Goal: Feedback & Contribution: Leave review/rating

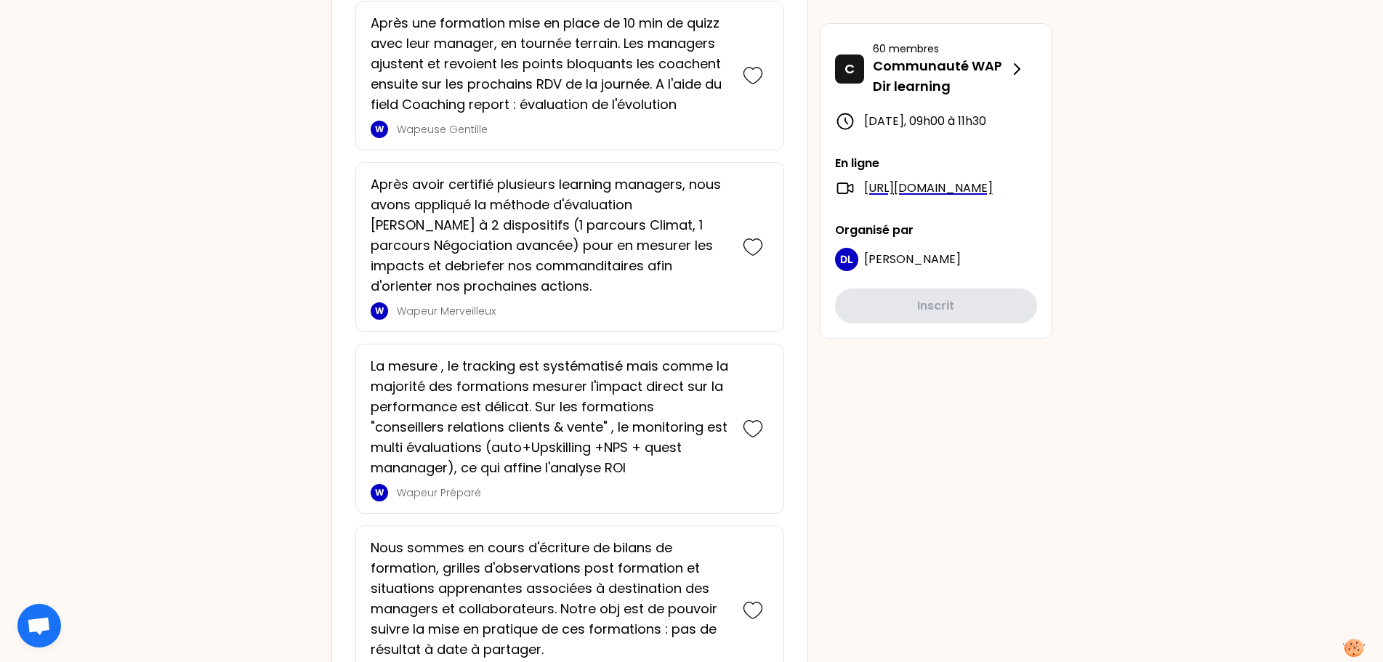
scroll to position [2950, 0]
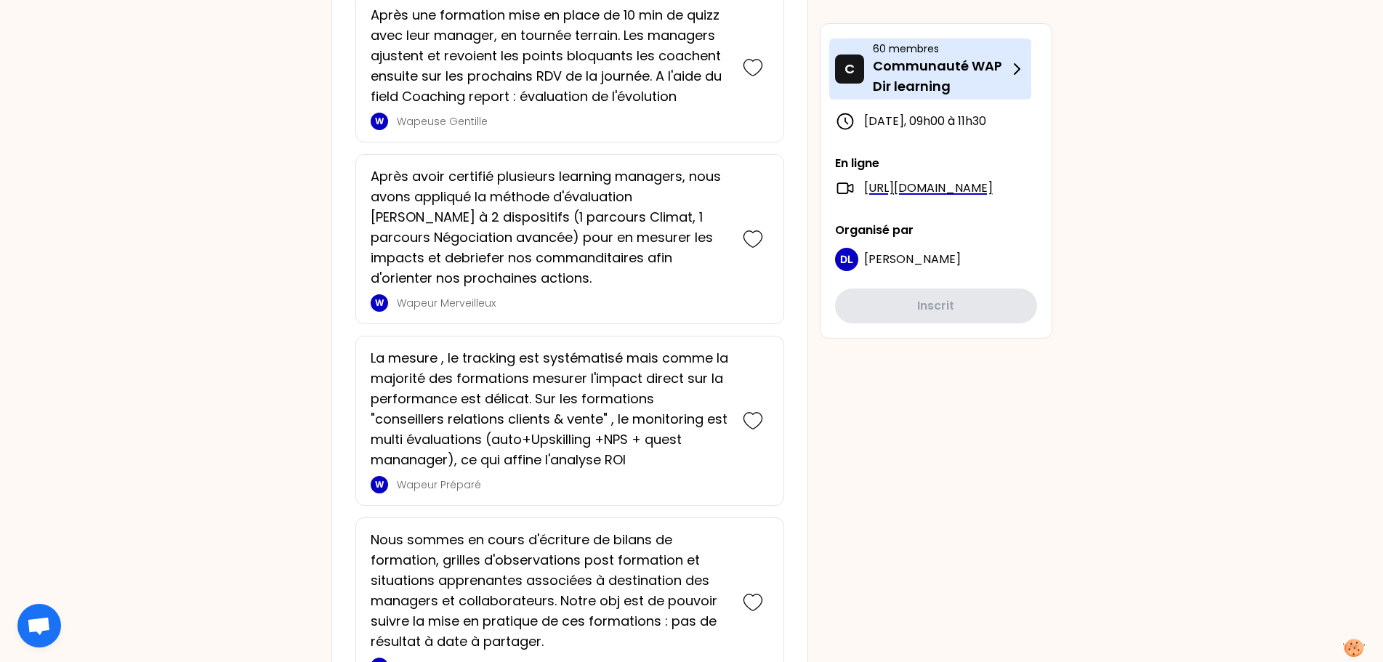
click at [1020, 76] on icon at bounding box center [1016, 68] width 17 height 17
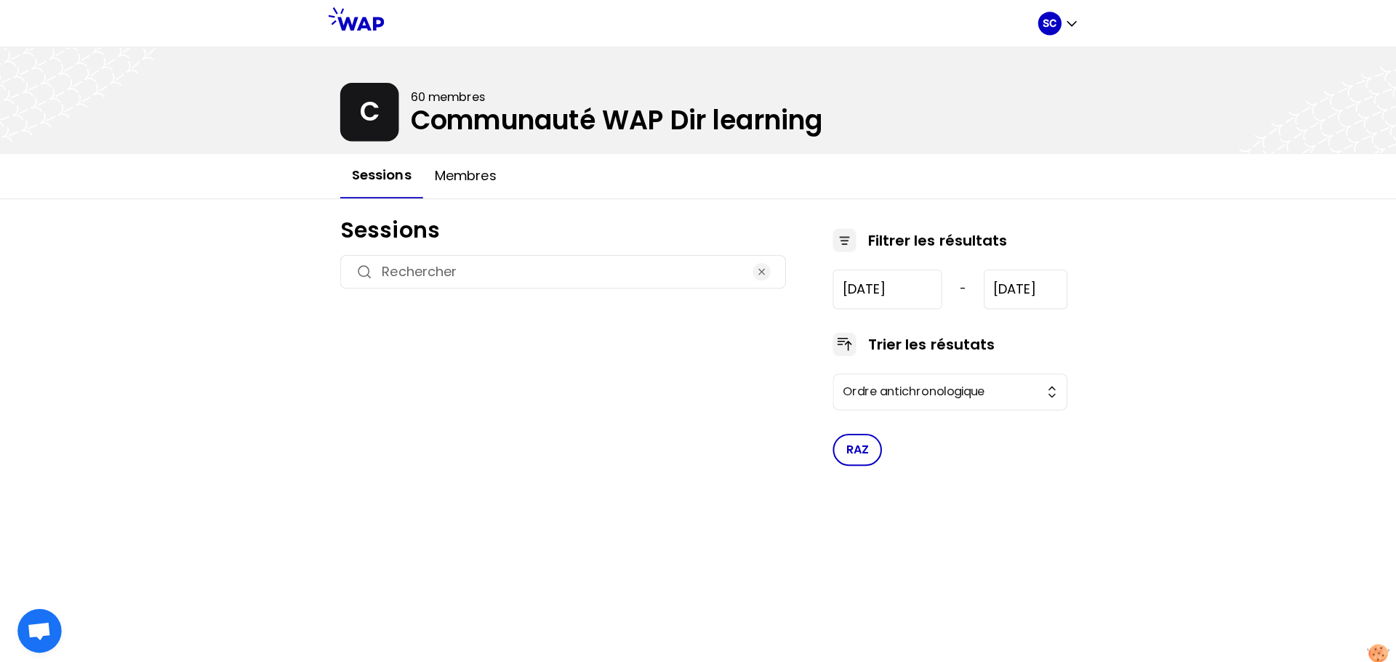
type input "[DATE]"
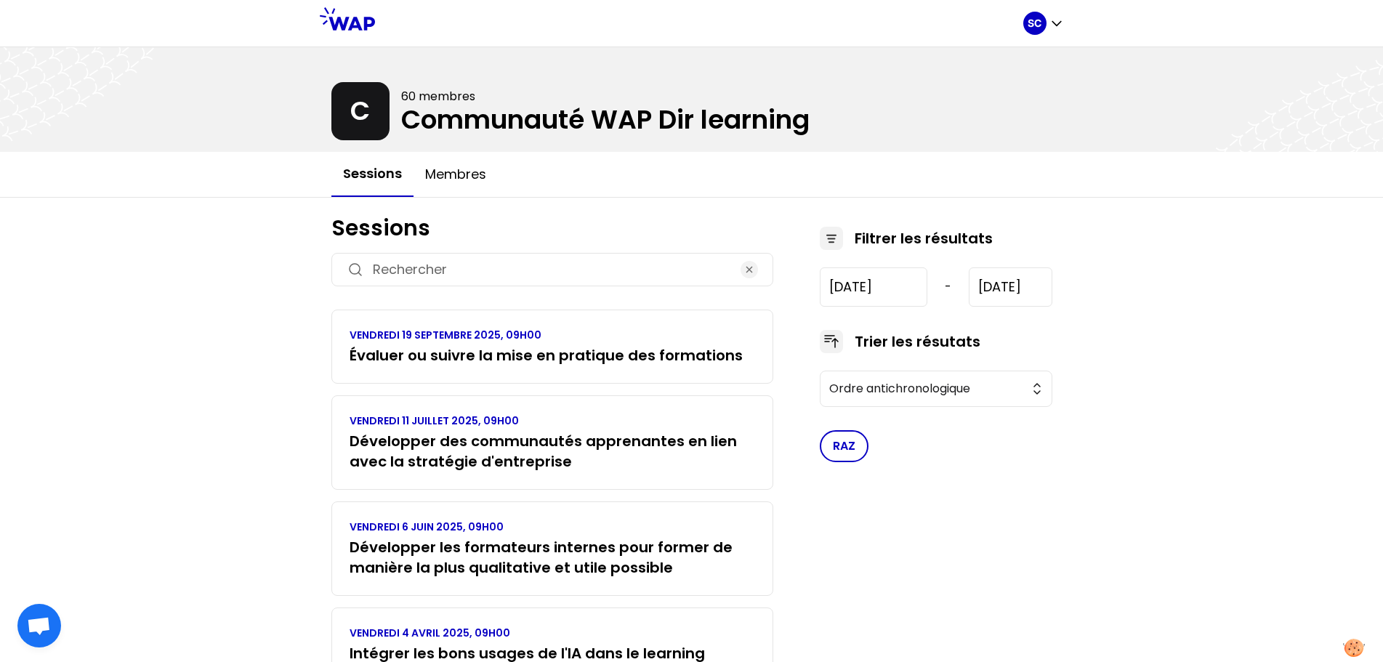
click at [345, 20] on icon at bounding box center [347, 18] width 55 height 23
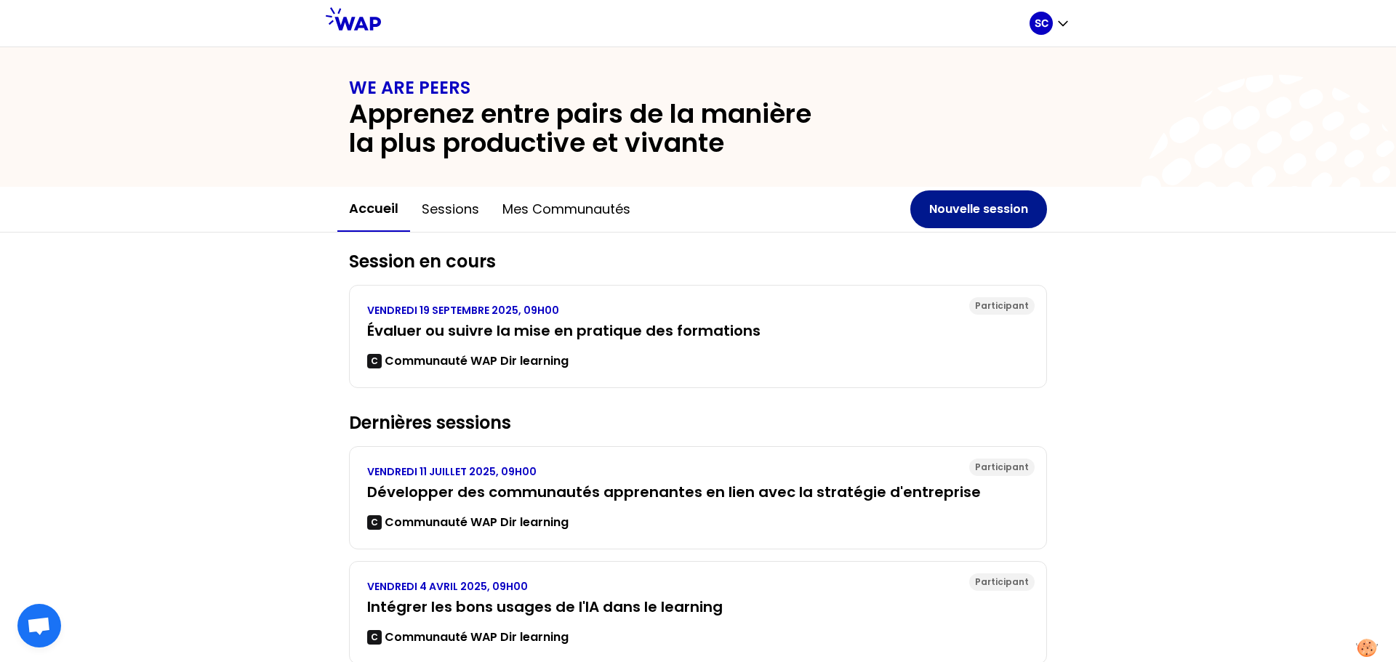
click at [974, 209] on button "Nouvelle session" at bounding box center [978, 209] width 137 height 38
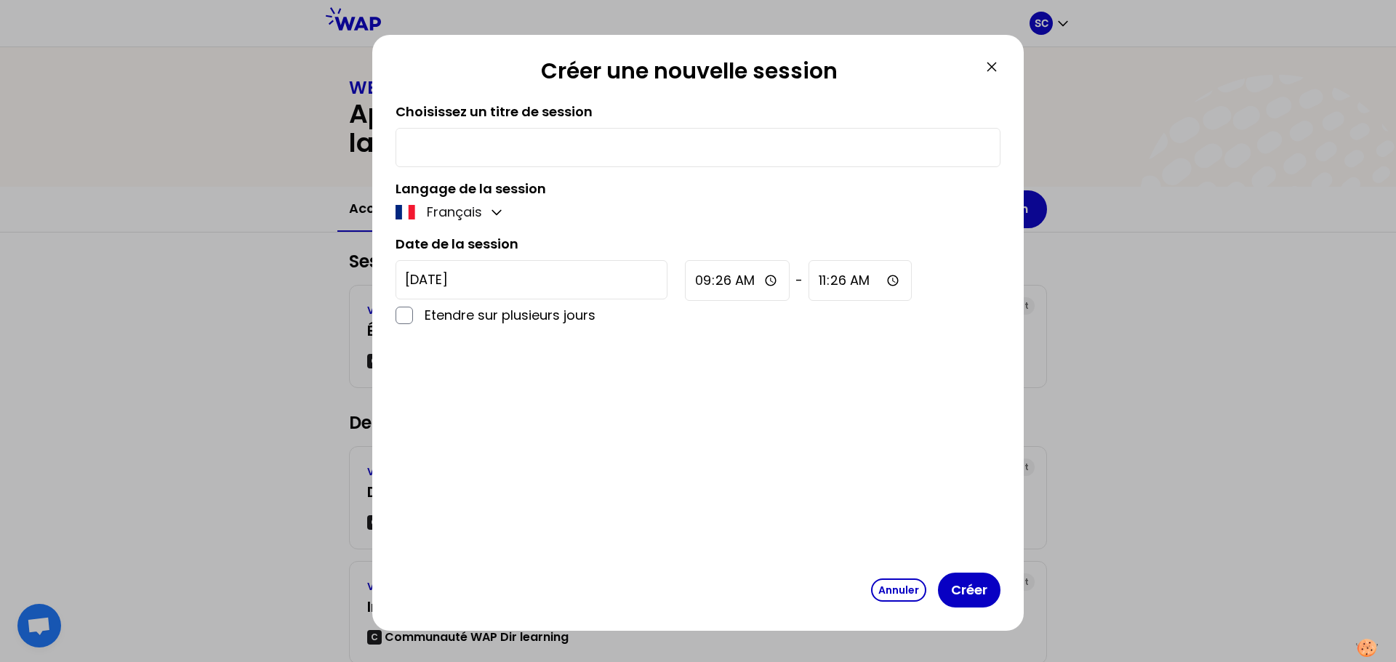
click at [992, 70] on icon at bounding box center [991, 66] width 17 height 17
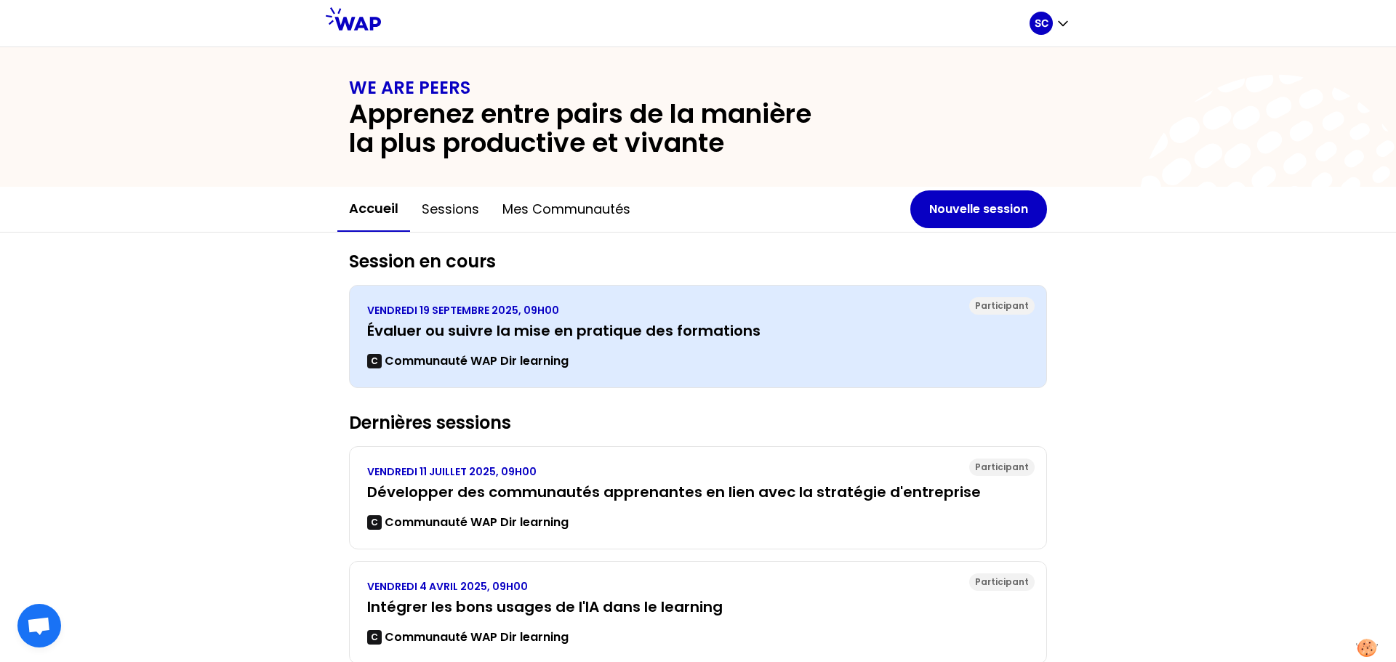
click at [474, 331] on h3 "Évaluer ou suivre la mise en pratique des formations" at bounding box center [697, 331] width 661 height 20
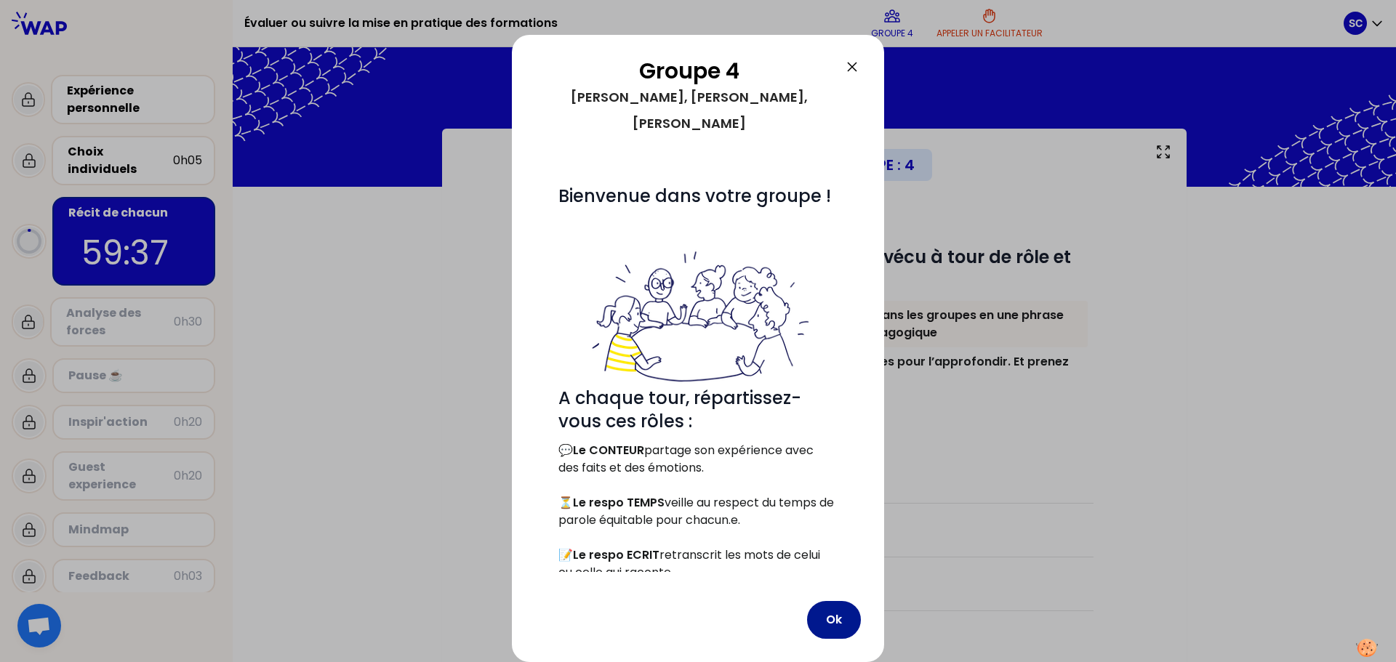
click at [839, 629] on button "Ok" at bounding box center [834, 620] width 54 height 38
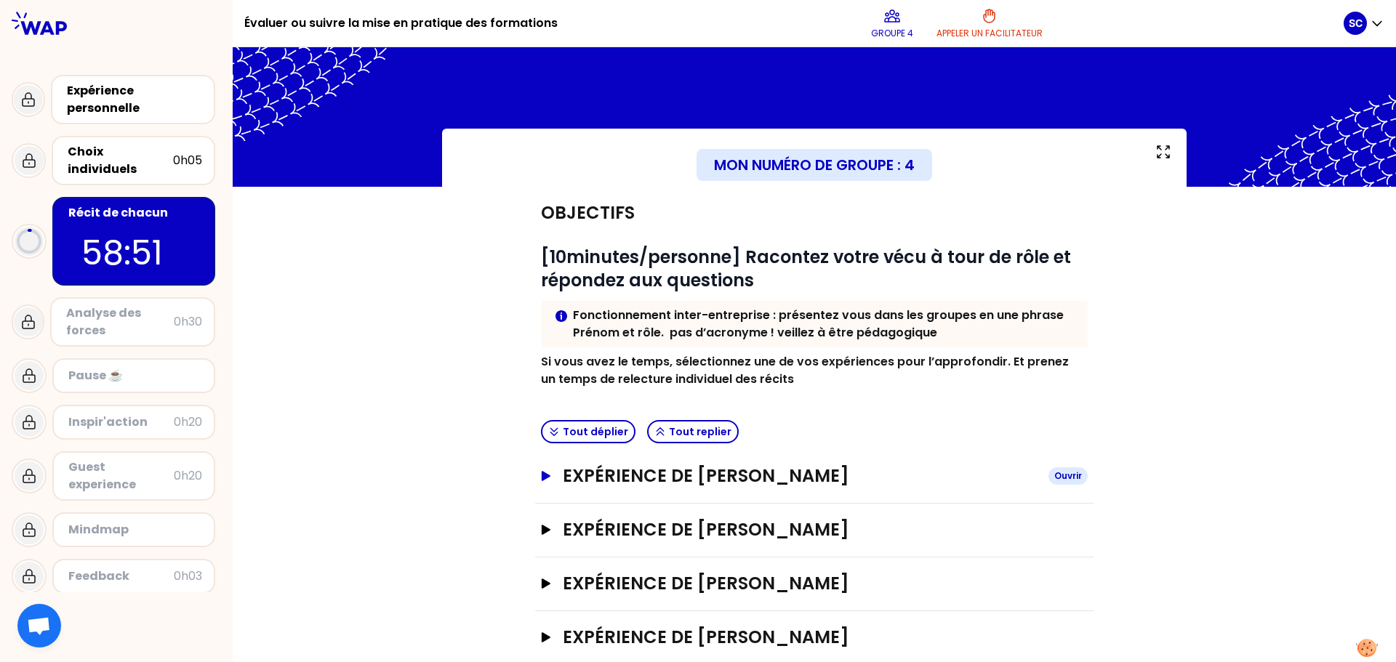
click at [798, 475] on h3 "Expérience de [PERSON_NAME]" at bounding box center [800, 475] width 474 height 23
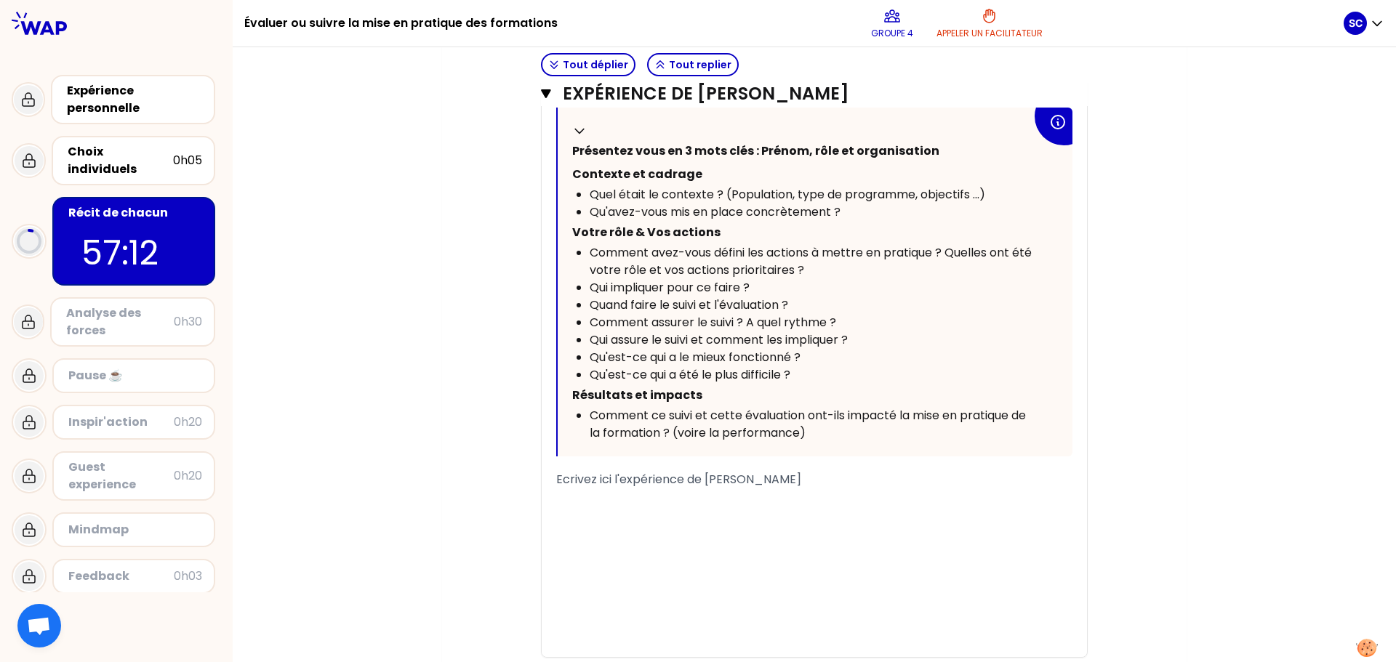
scroll to position [665, 0]
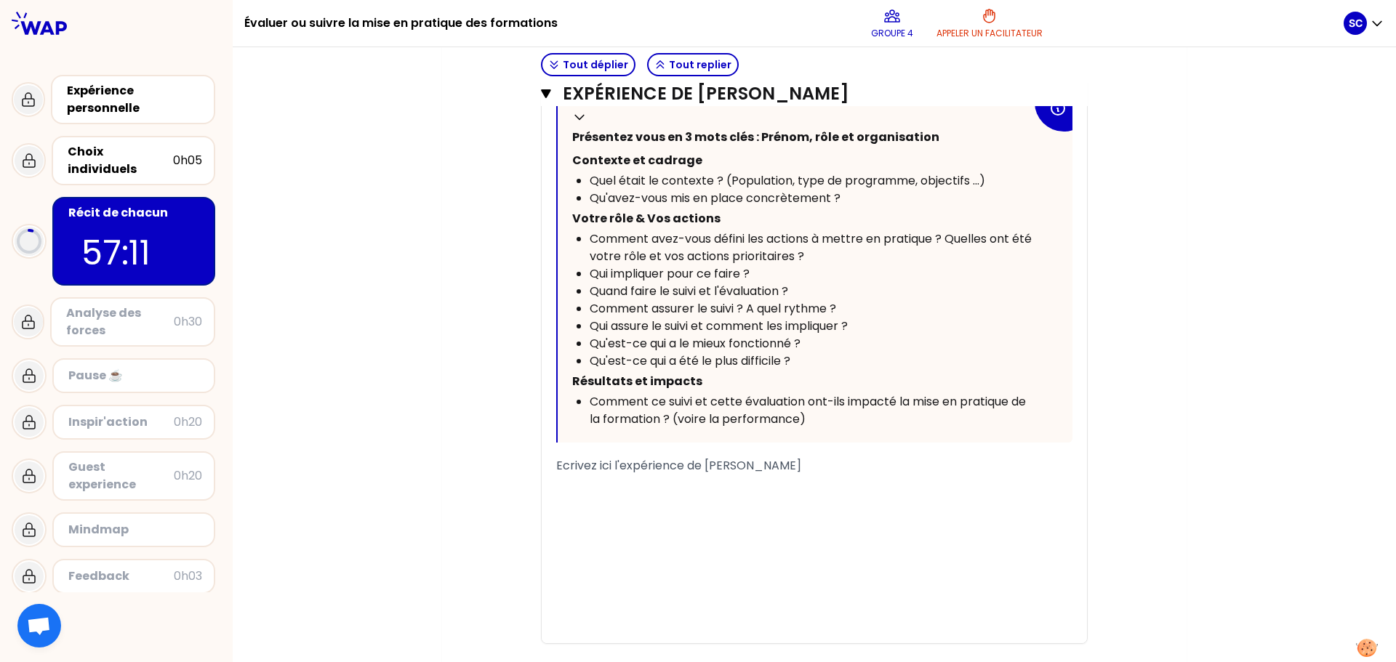
click at [775, 487] on p "﻿" at bounding box center [814, 486] width 516 height 23
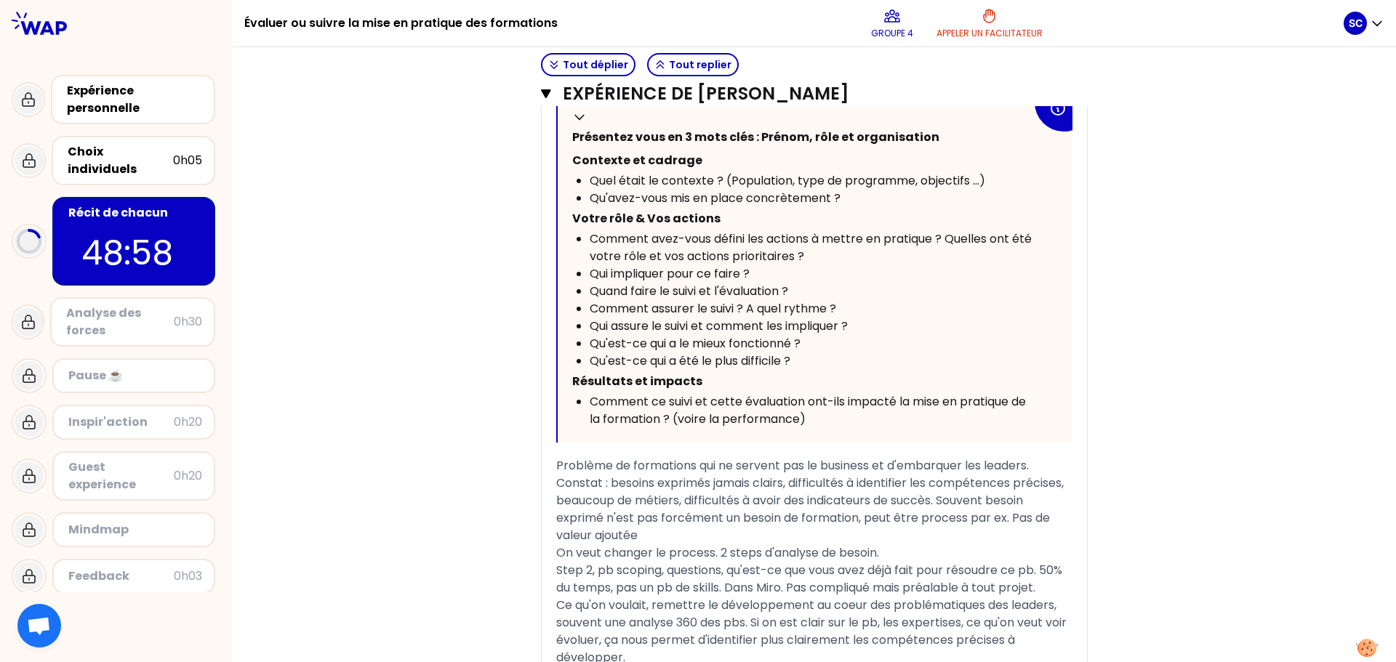
scroll to position [32, 0]
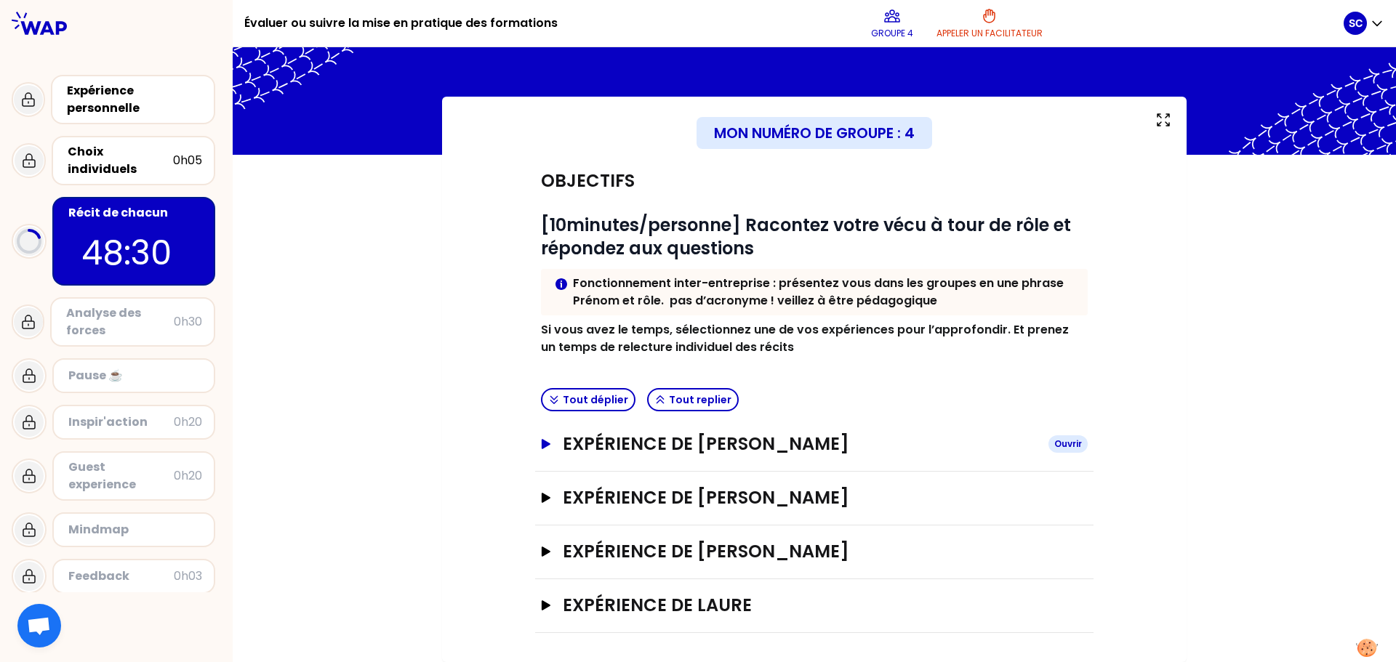
click at [542, 441] on icon "button" at bounding box center [546, 444] width 9 height 10
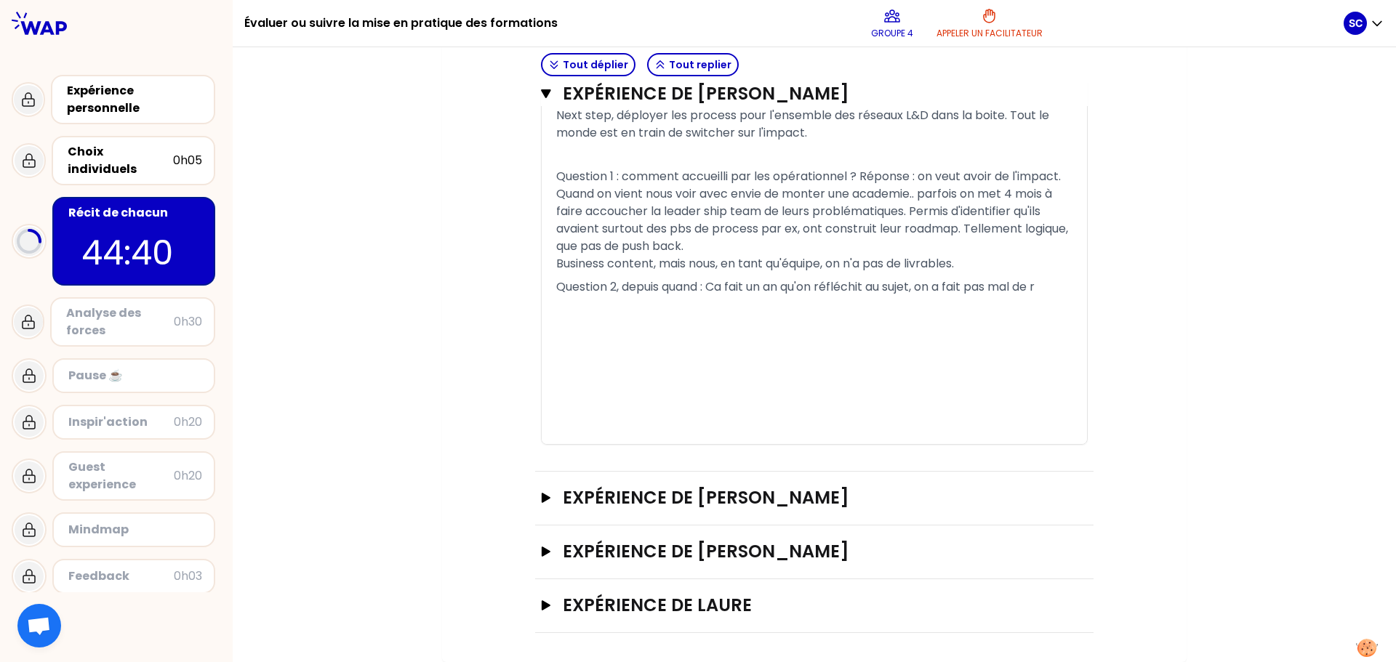
scroll to position [1452, 0]
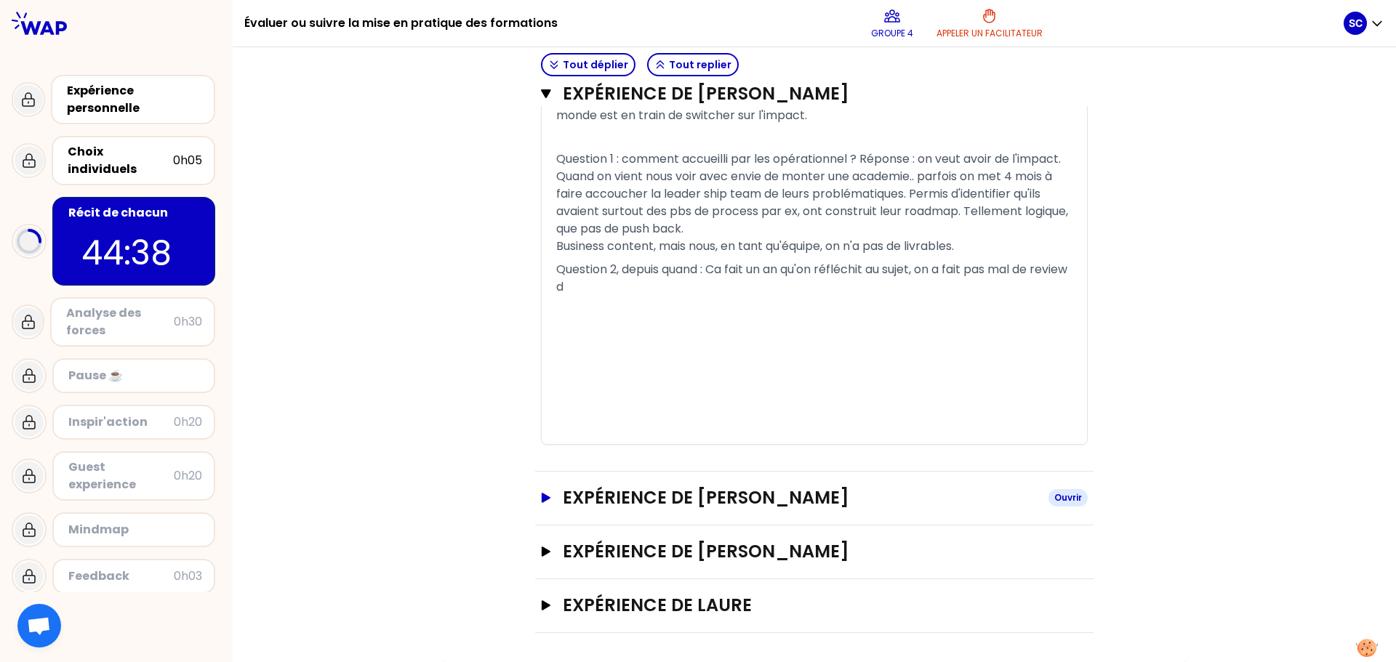
click at [712, 510] on h3 "Expérience de [PERSON_NAME]" at bounding box center [800, 497] width 474 height 23
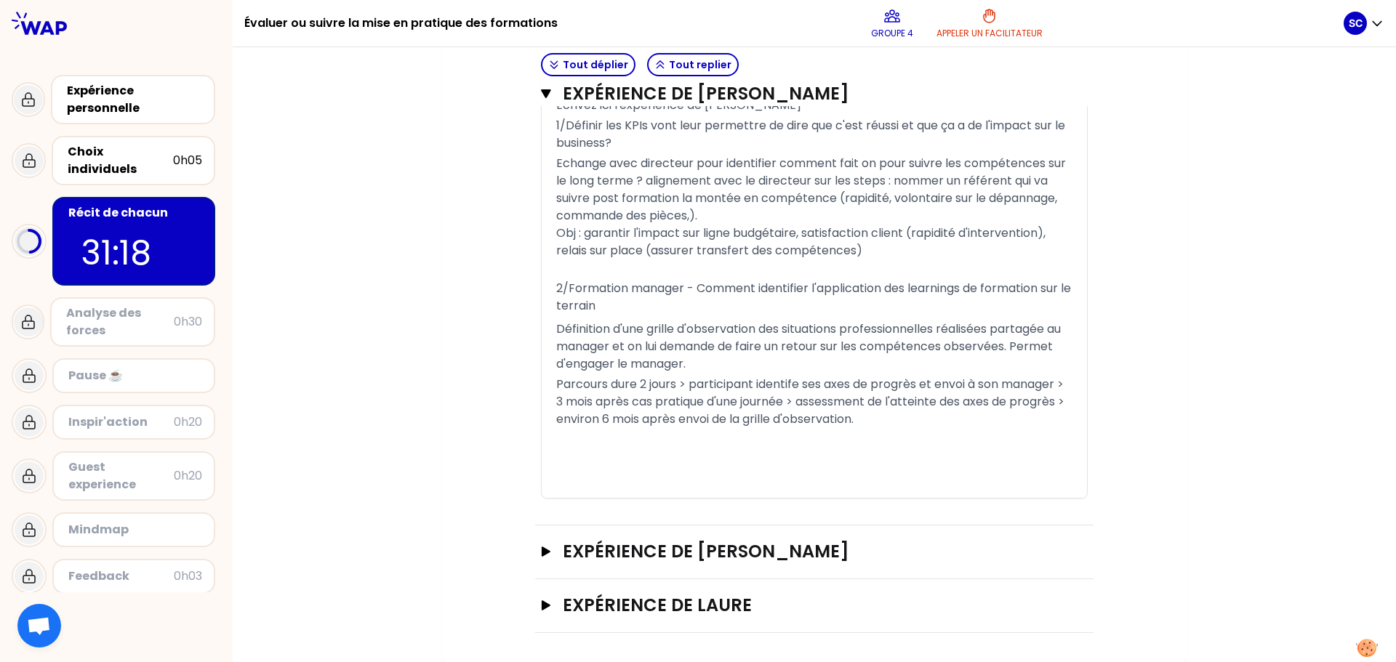
scroll to position [2516, 0]
click at [672, 553] on h3 "Expérience de [PERSON_NAME]" at bounding box center [800, 551] width 474 height 23
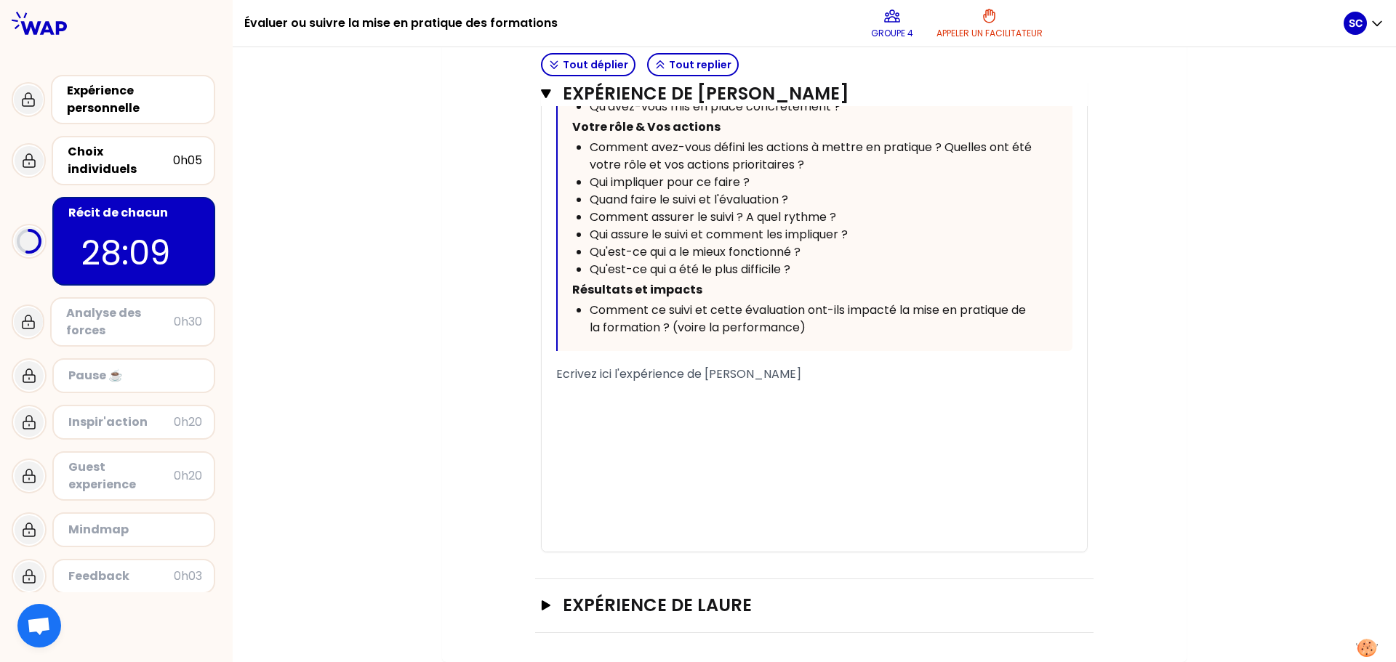
scroll to position [3247, 0]
click at [628, 406] on p "﻿" at bounding box center [814, 394] width 516 height 23
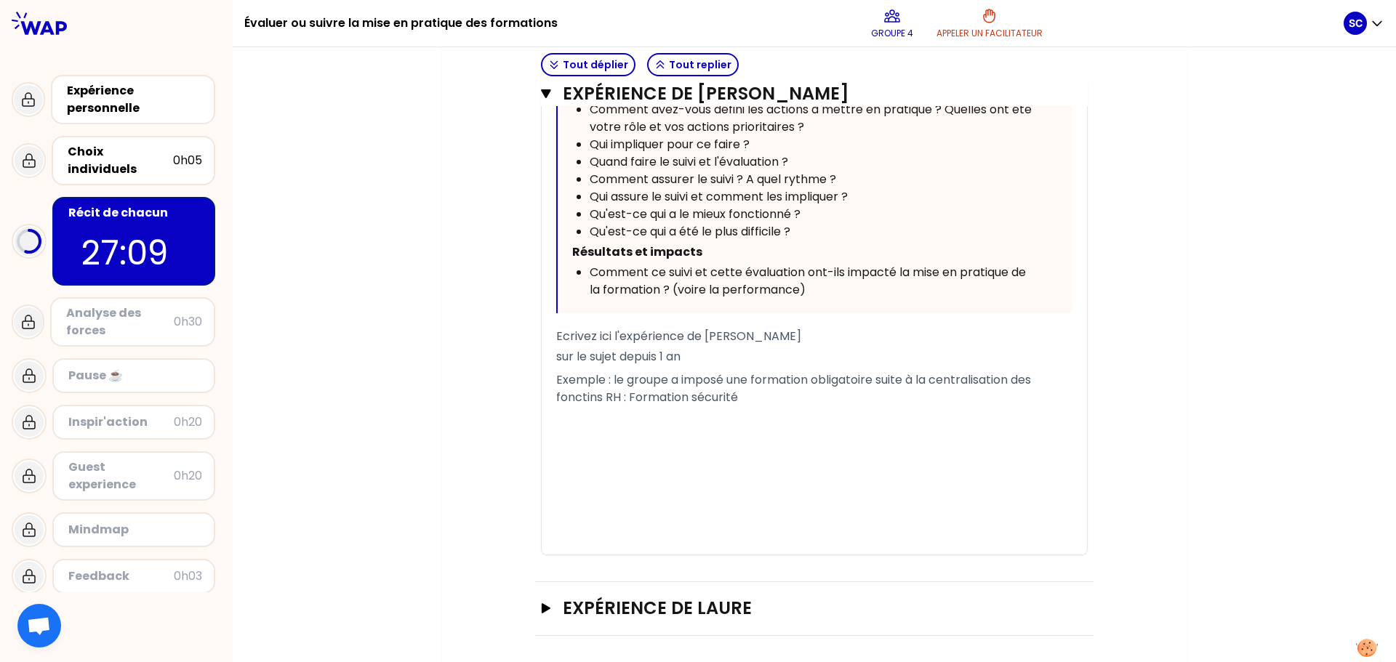
click at [581, 406] on span "Exemple : le groupe a imposé une formation obligatoire suite à la centralisatio…" at bounding box center [795, 388] width 478 height 34
click at [743, 409] on p "Exemple : le groupe a imposé une formation obligatoire suite à la centralisatio…" at bounding box center [814, 389] width 516 height 41
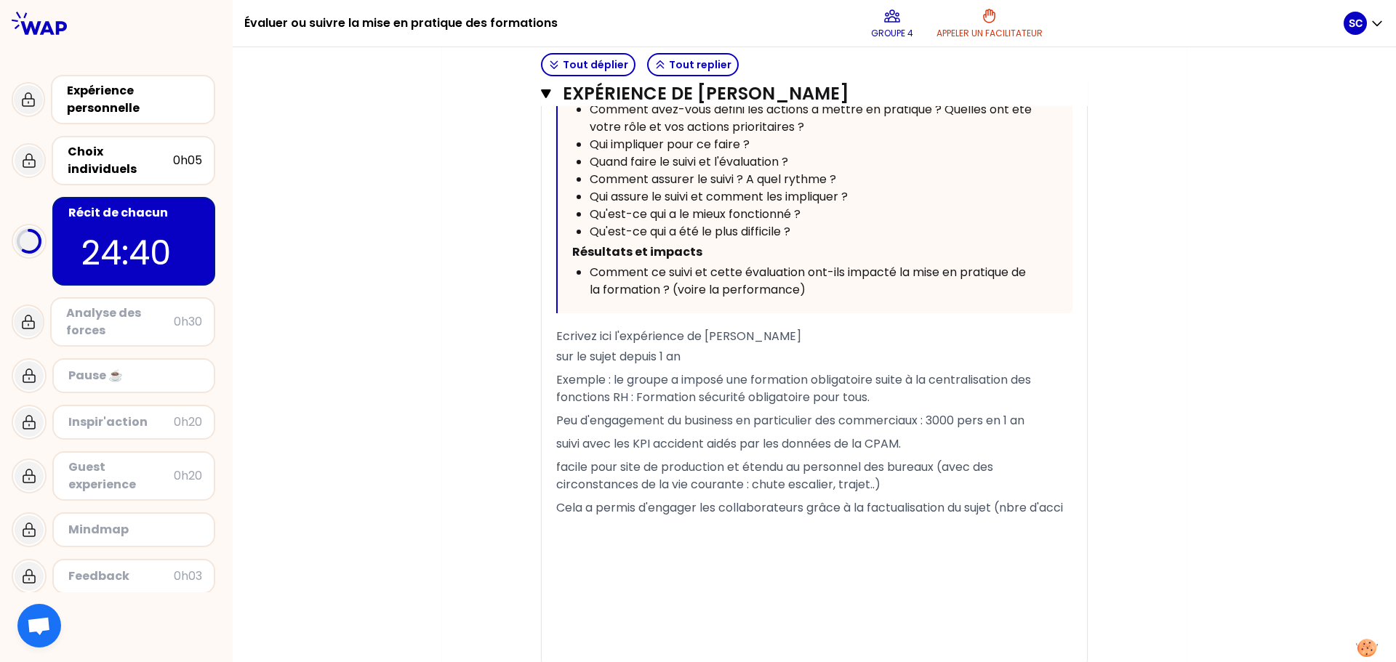
scroll to position [3517, 0]
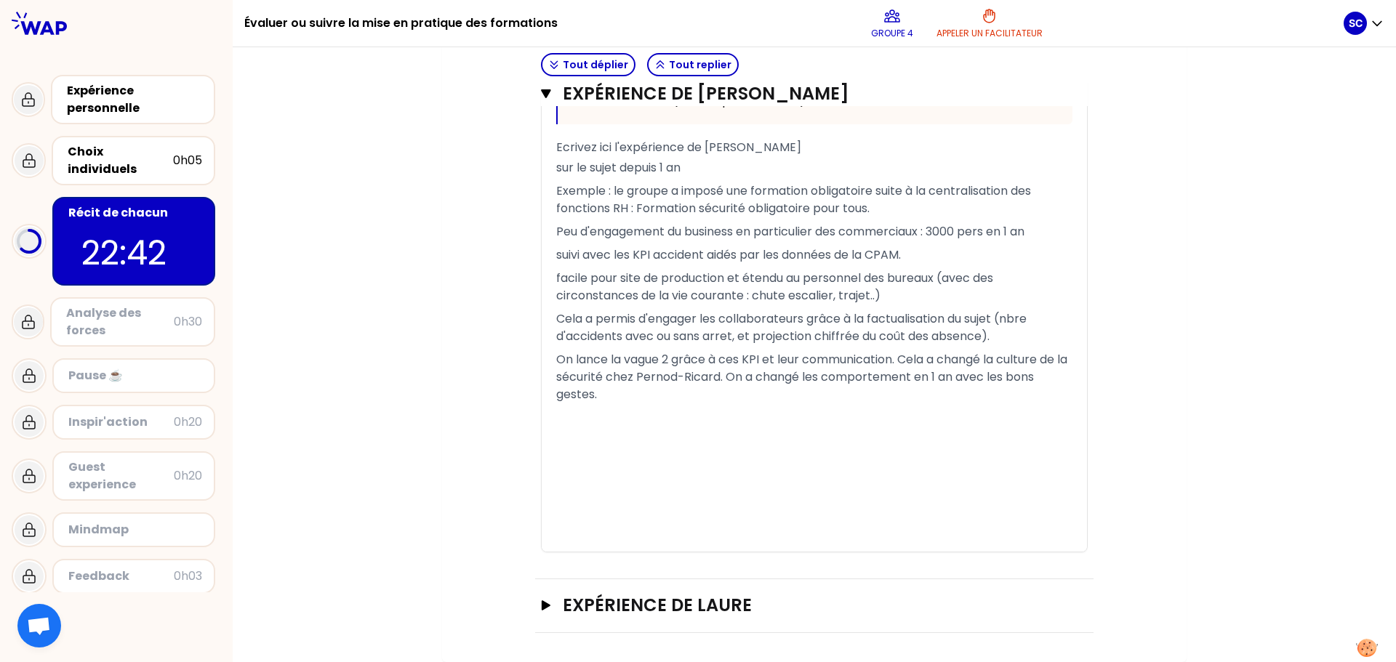
click at [866, 217] on span "Exemple : le groupe a imposé une formation obligatoire suite à la centralisatio…" at bounding box center [795, 199] width 478 height 34
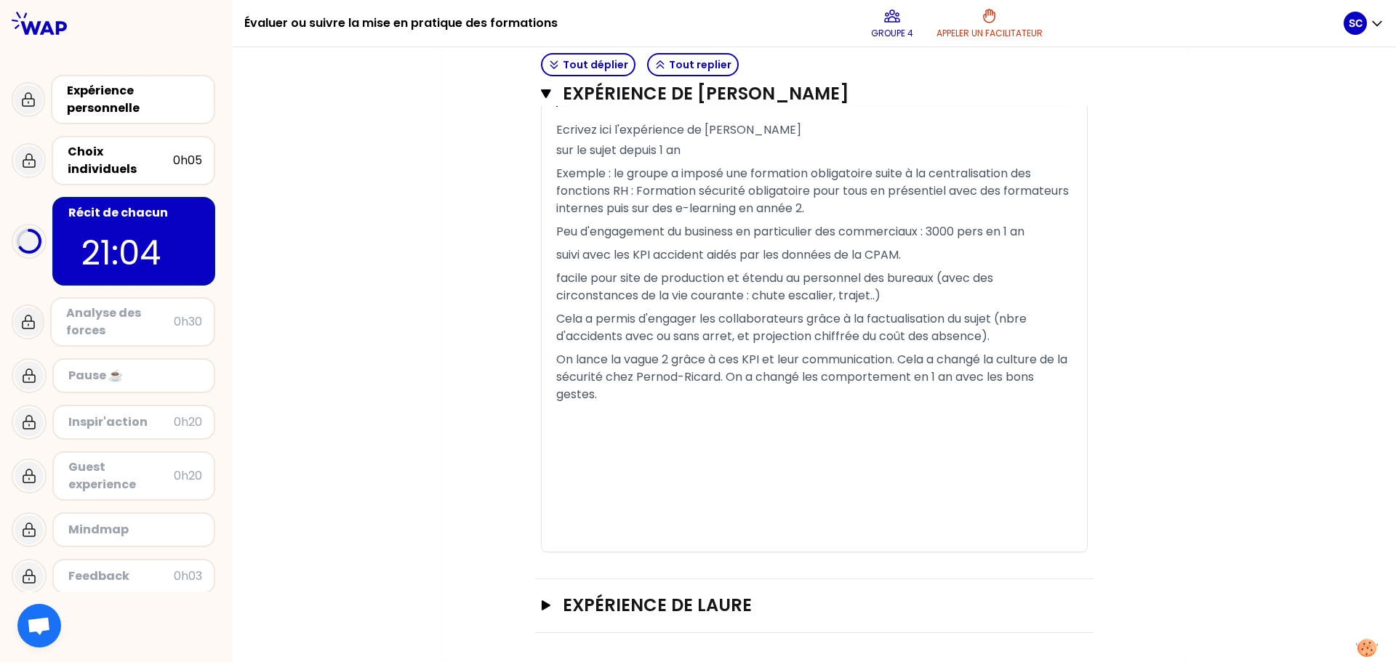
scroll to position [3593, 0]
click at [645, 600] on h3 "Expérience de Laure" at bounding box center [800, 605] width 474 height 23
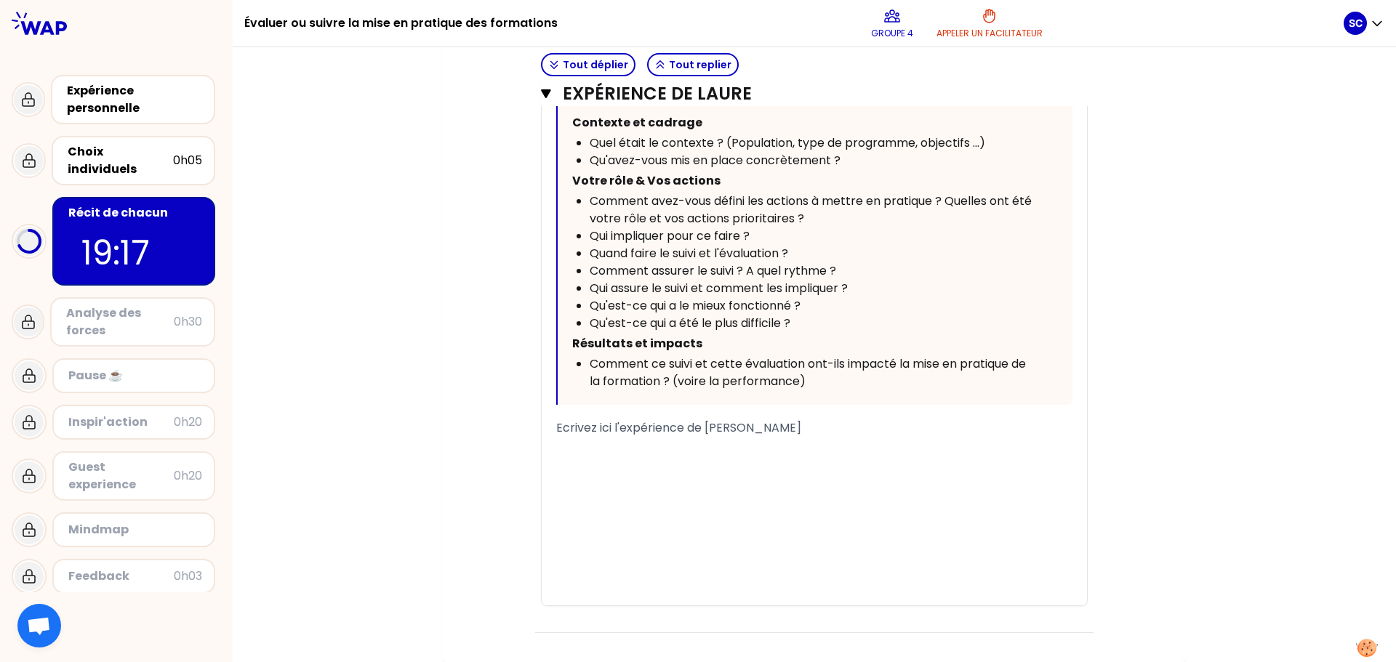
scroll to position [4278, 0]
click at [620, 498] on div "« 1 parcours sur mesure de 3 x 1,5 j + codev pour lequel j’ai recueilli les att…" at bounding box center [814, 254] width 516 height 702
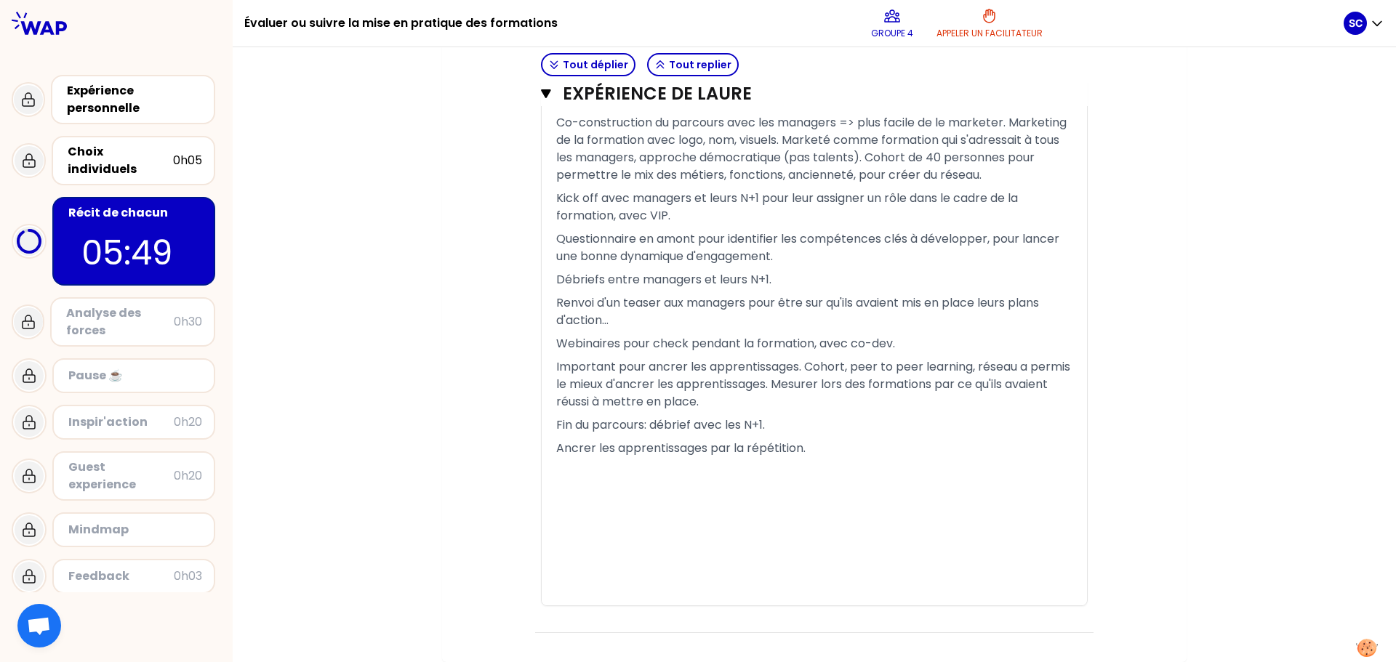
scroll to position [4810, 0]
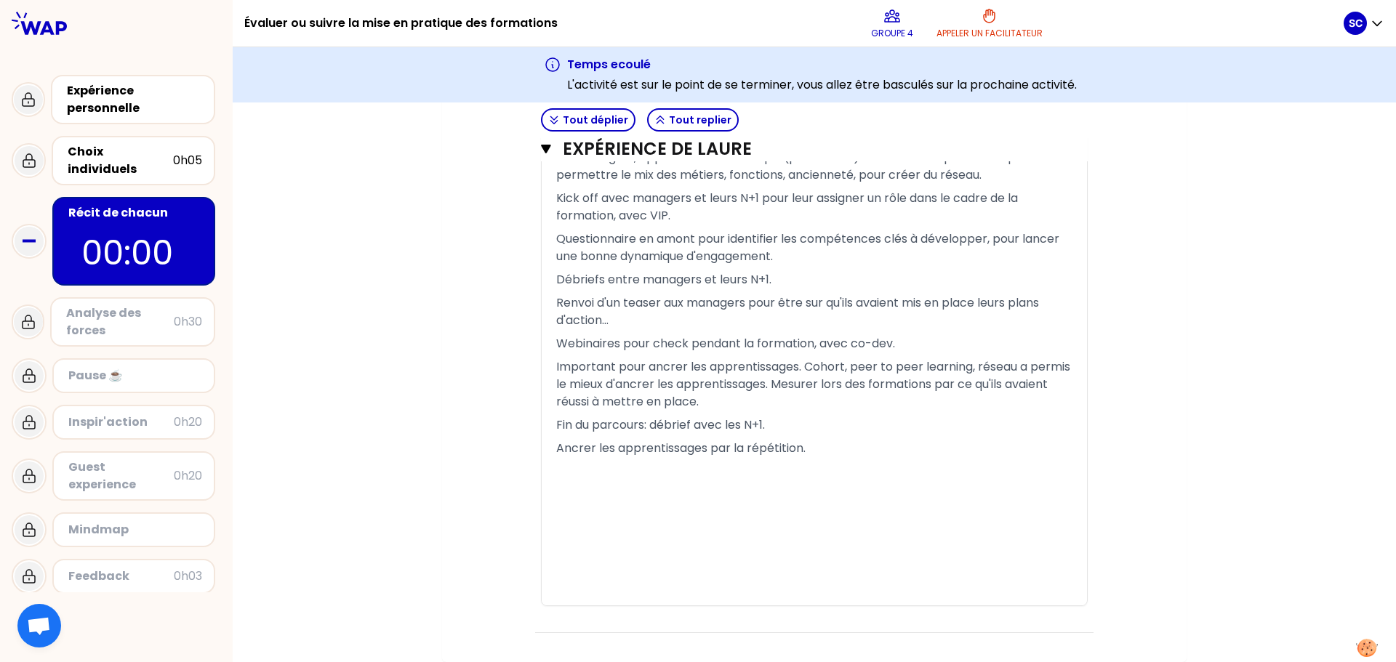
click at [162, 309] on div "Analyse des forces" at bounding box center [120, 322] width 108 height 35
click at [109, 305] on div "Analyse des forces" at bounding box center [120, 322] width 108 height 35
click at [26, 313] on icon at bounding box center [28, 321] width 17 height 17
click at [131, 312] on div "Analyse des forces" at bounding box center [120, 322] width 108 height 35
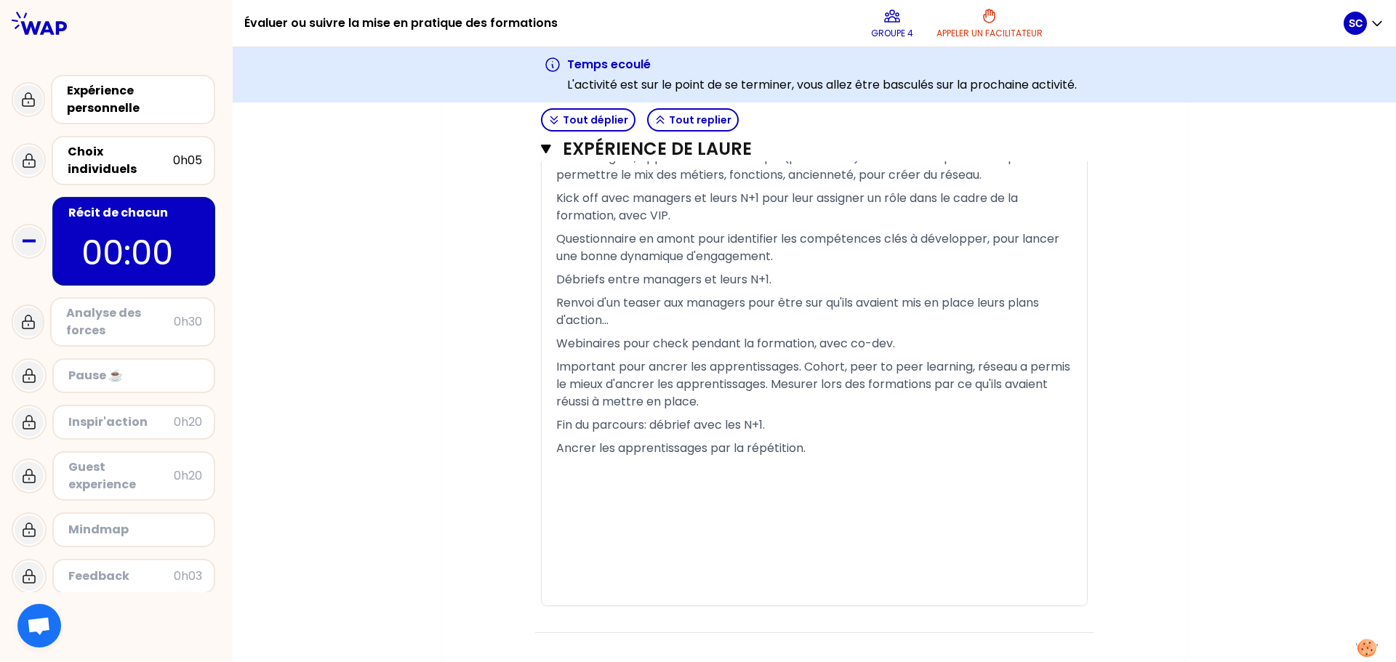
click at [146, 305] on div "Analyse des forces" at bounding box center [120, 322] width 108 height 35
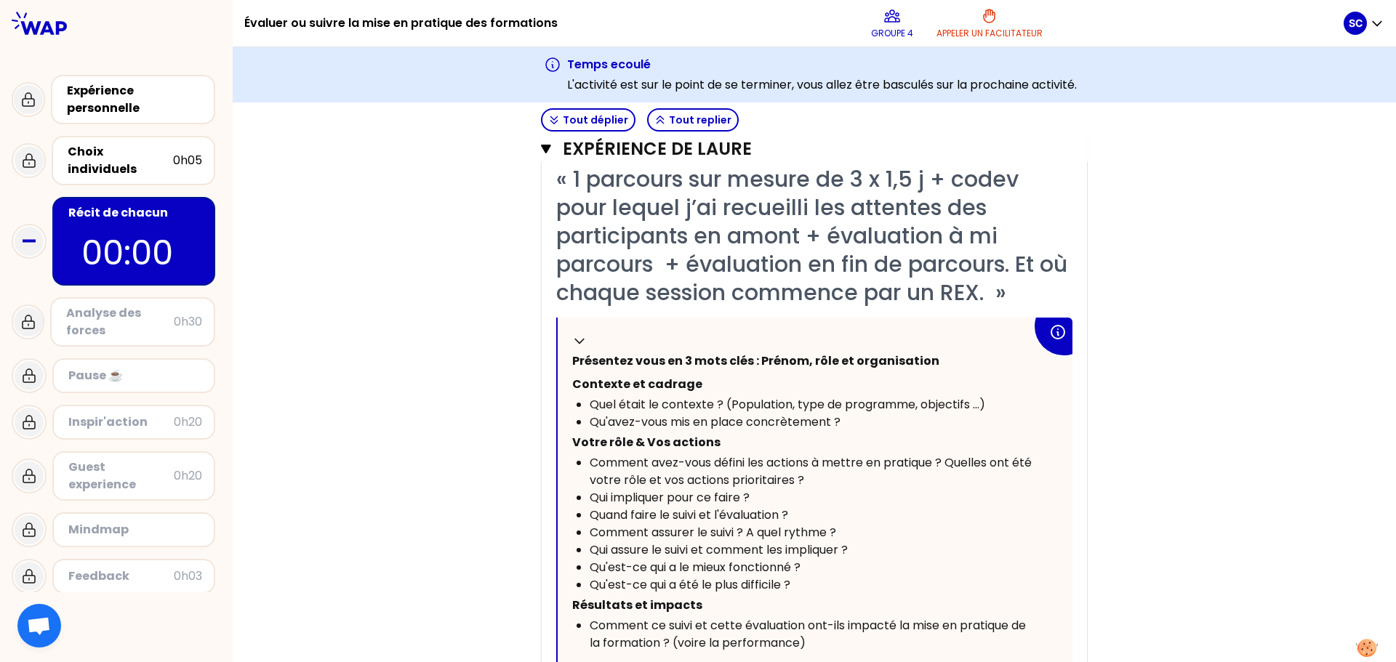
scroll to position [4039, 0]
click at [987, 25] on button "Appeler un facilitateur" at bounding box center [989, 23] width 118 height 44
click at [542, 153] on icon "button" at bounding box center [545, 149] width 9 height 9
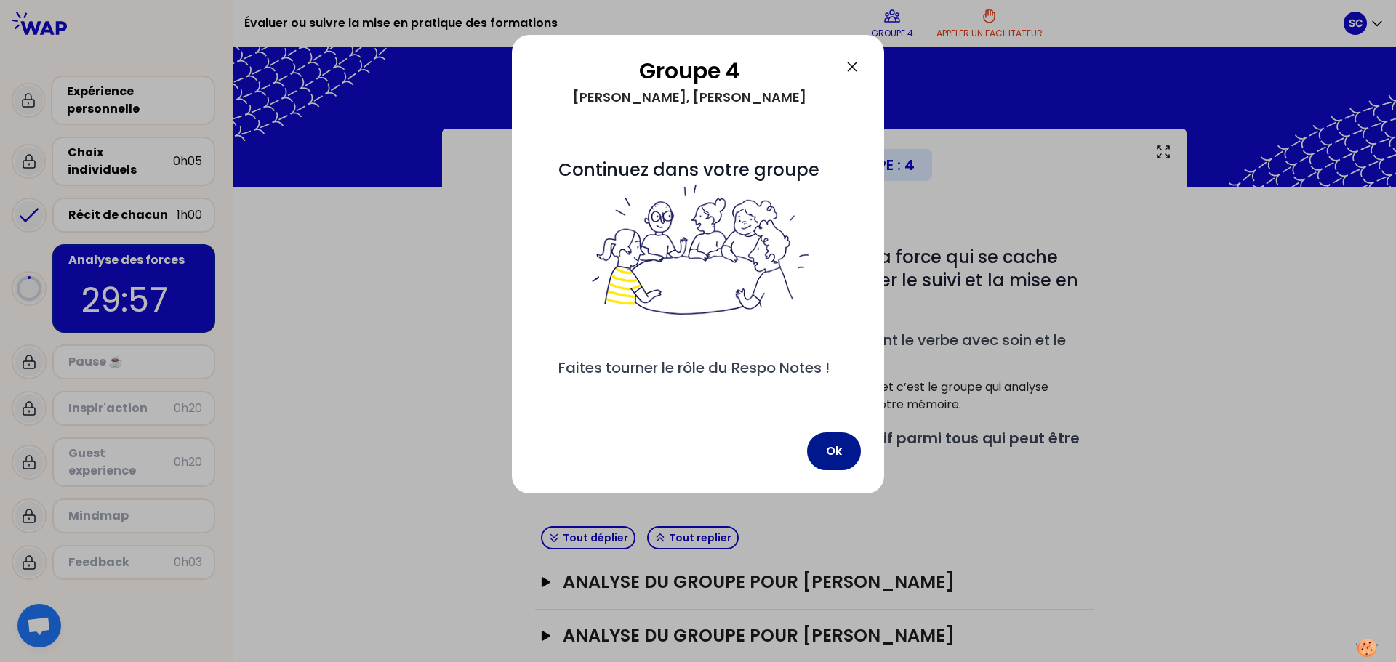
click at [845, 470] on button "Ok" at bounding box center [834, 451] width 54 height 38
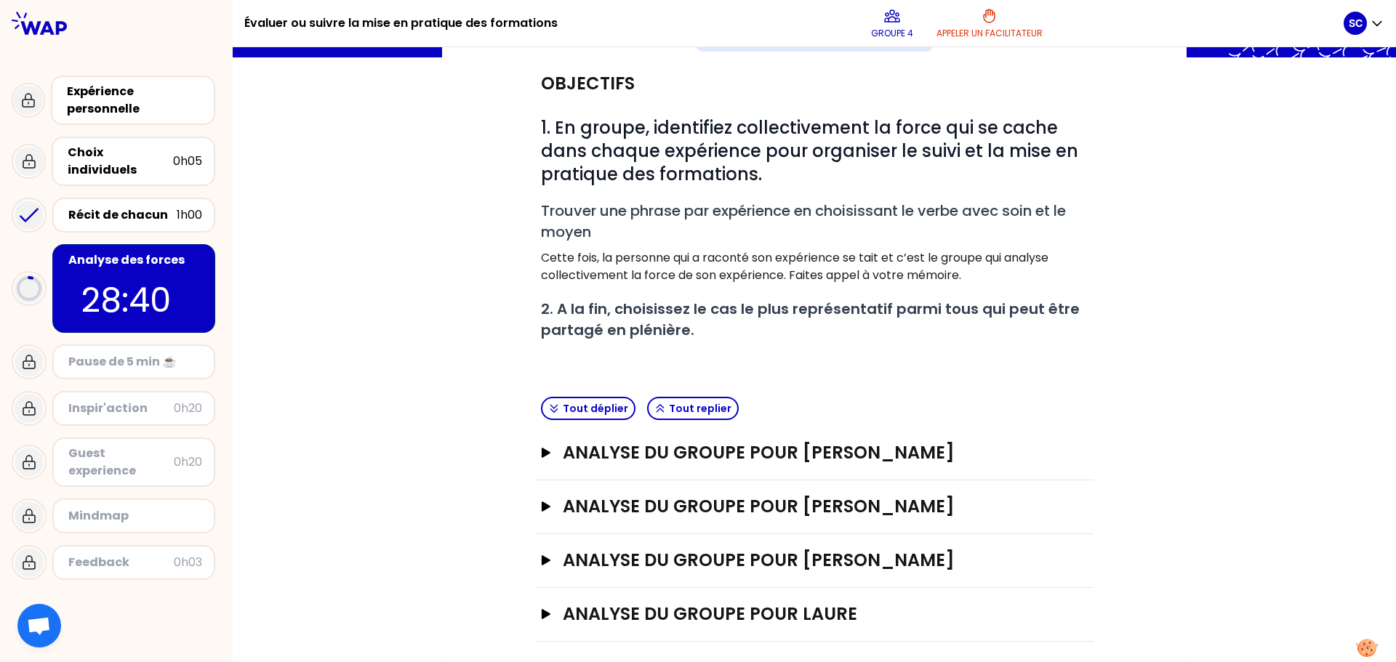
scroll to position [130, 0]
click at [722, 453] on h3 "analyse du groupe pour [PERSON_NAME]" at bounding box center [800, 451] width 474 height 23
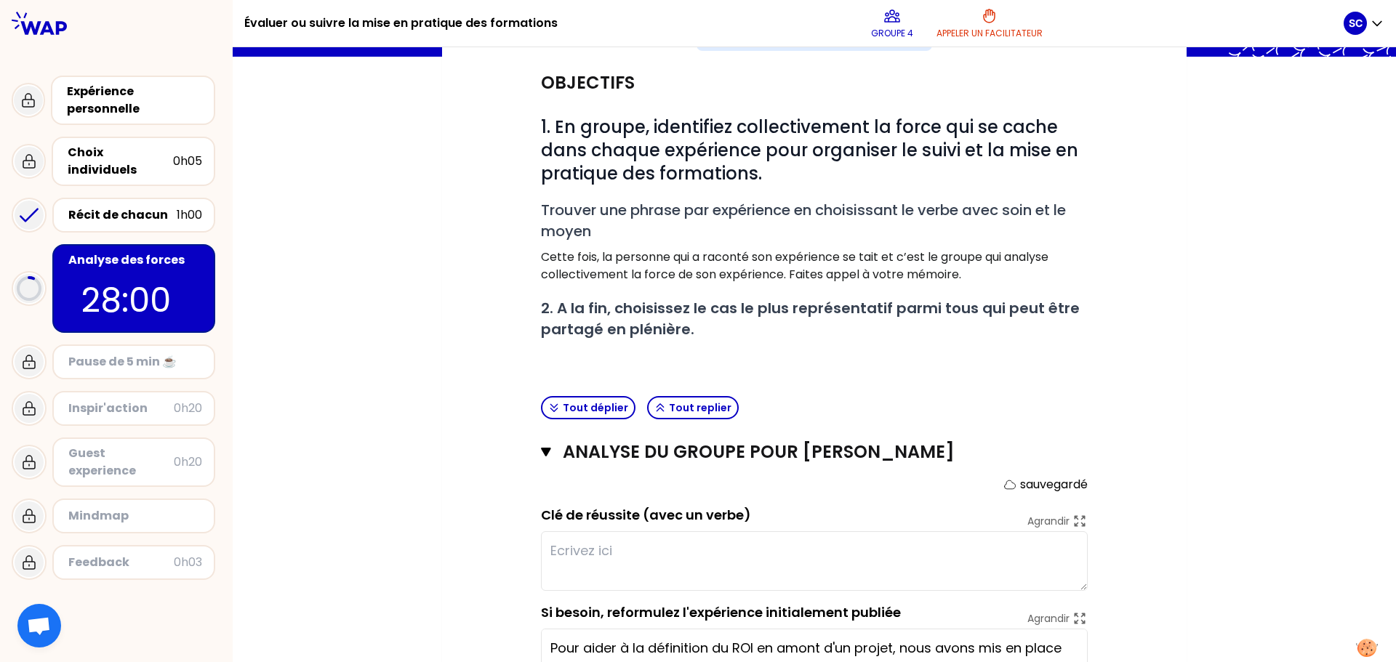
click at [572, 549] on textarea at bounding box center [814, 561] width 547 height 60
click at [542, 551] on textarea "impact ciblage en amont" at bounding box center [814, 561] width 547 height 60
click at [548, 557] on textarea "analyse de la demande impact ciblage en amont" at bounding box center [814, 561] width 547 height 60
click at [699, 550] on textarea "challenger puis analyse de la demande impact ciblage en amont" at bounding box center [814, 561] width 547 height 60
click at [813, 553] on textarea "challenger puis analyser de la demande impact ciblage en amont" at bounding box center [814, 561] width 547 height 60
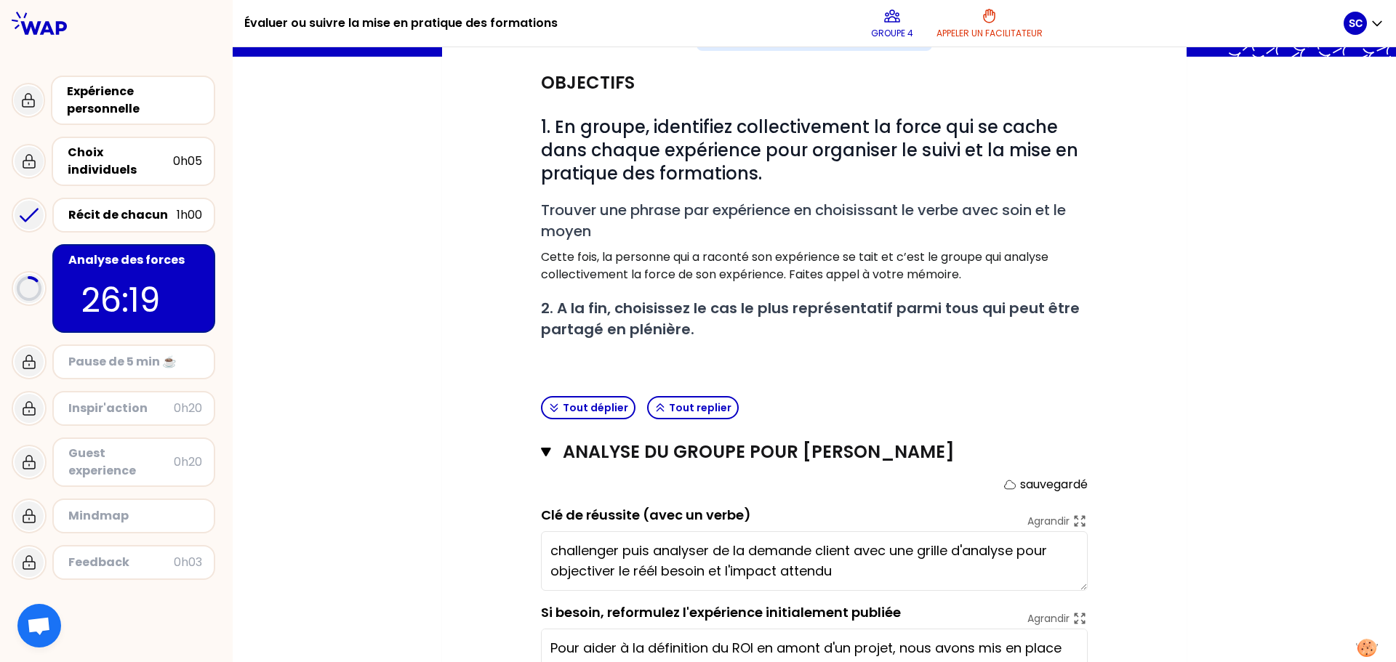
click at [641, 575] on textarea "challenger puis analyser de la demande client avec une grille d'analyse pour ob…" at bounding box center [814, 561] width 547 height 60
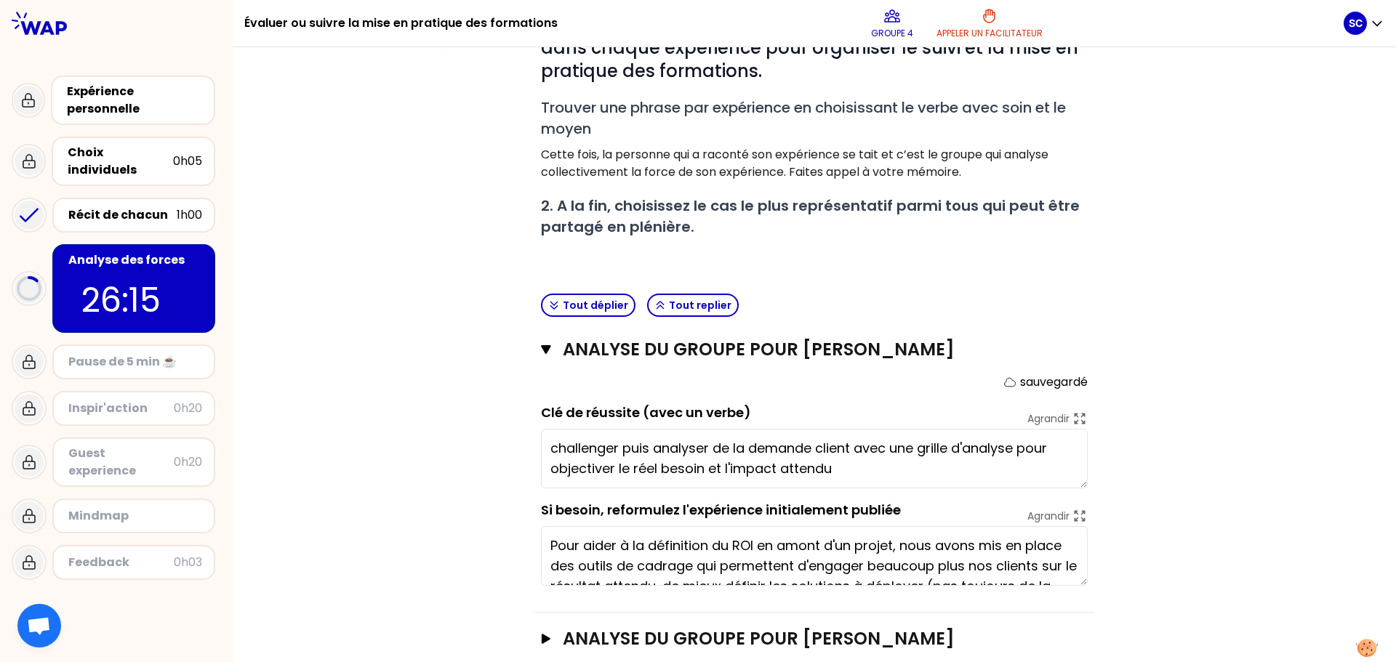
scroll to position [233, 0]
click at [844, 463] on textarea "challenger puis analyser de la demande client avec une grille d'analyse pour ob…" at bounding box center [814, 458] width 547 height 60
click at [545, 447] on textarea "challenger puis analyser de la demande client avec une grille d'analyse pour ob…" at bounding box center [814, 458] width 547 height 60
click at [925, 468] on textarea "En amont, challenger puis analyser de la demande client avec une grille d'analy…" at bounding box center [814, 458] width 547 height 60
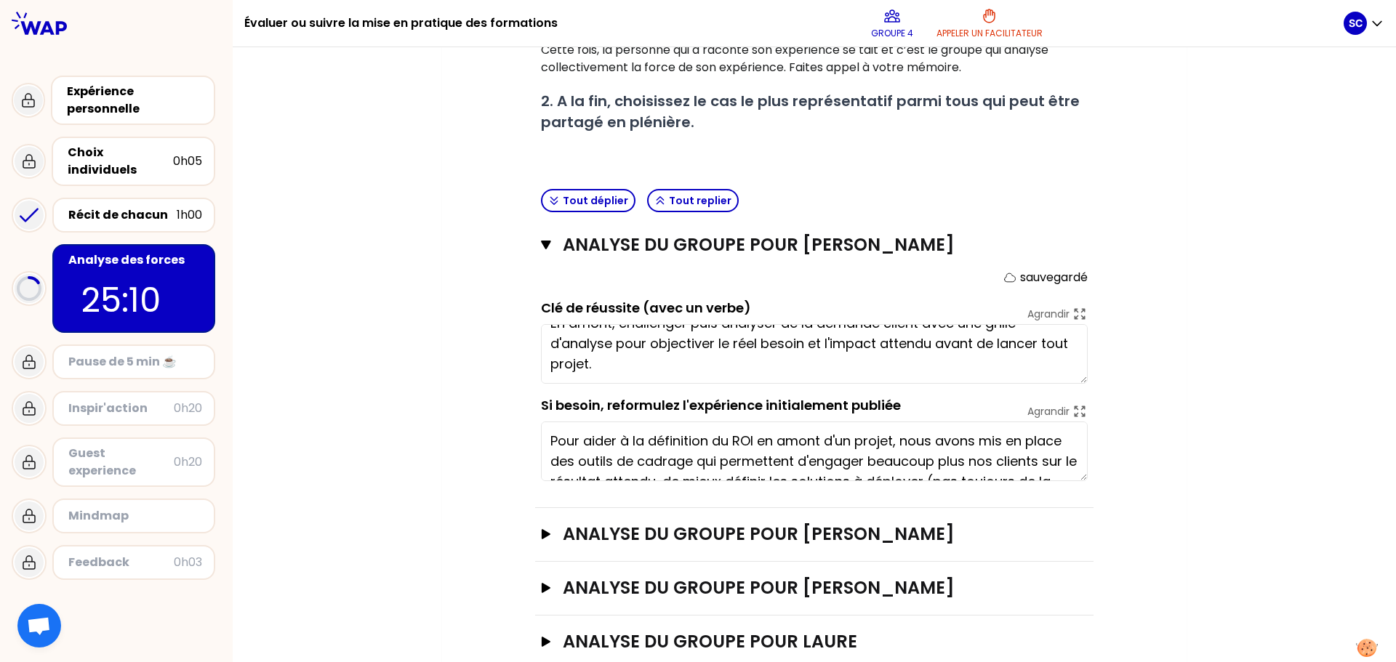
scroll to position [374, 0]
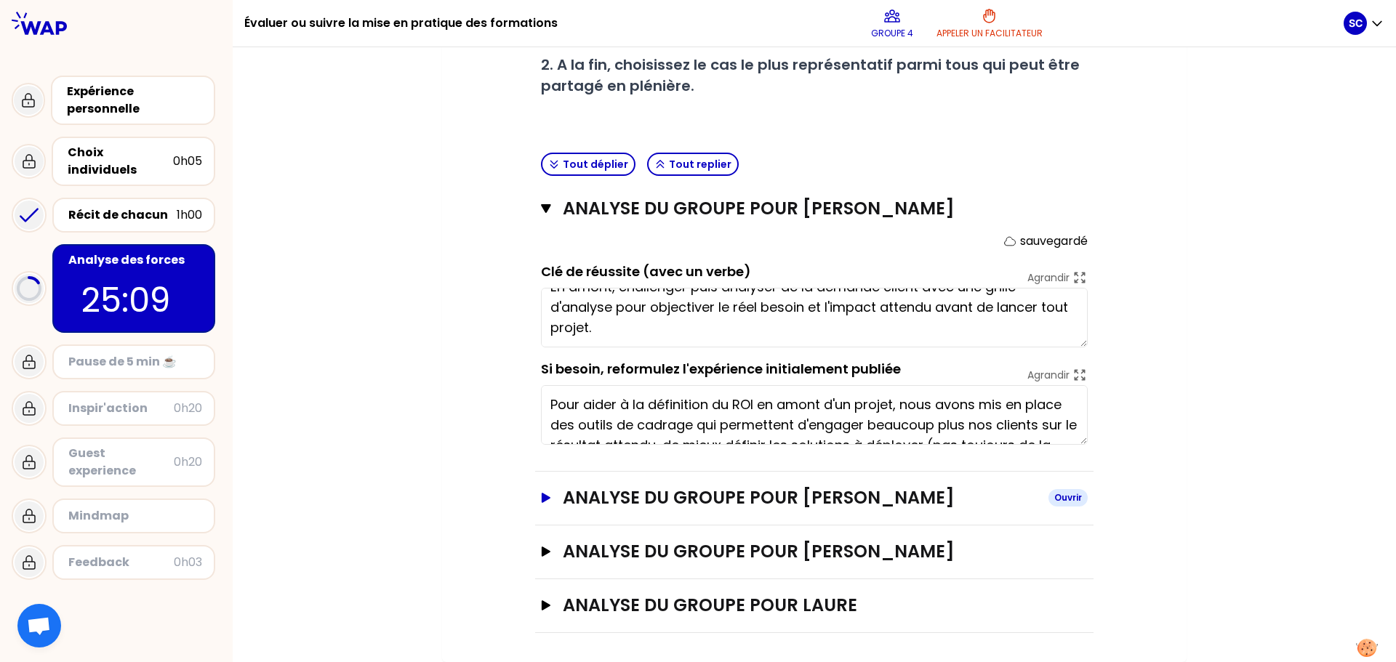
type textarea "En amont, challenger puis analyser de la demande client avec une grille d'analy…"
click at [887, 498] on h3 "analyse du groupe pour [PERSON_NAME]" at bounding box center [800, 497] width 474 height 23
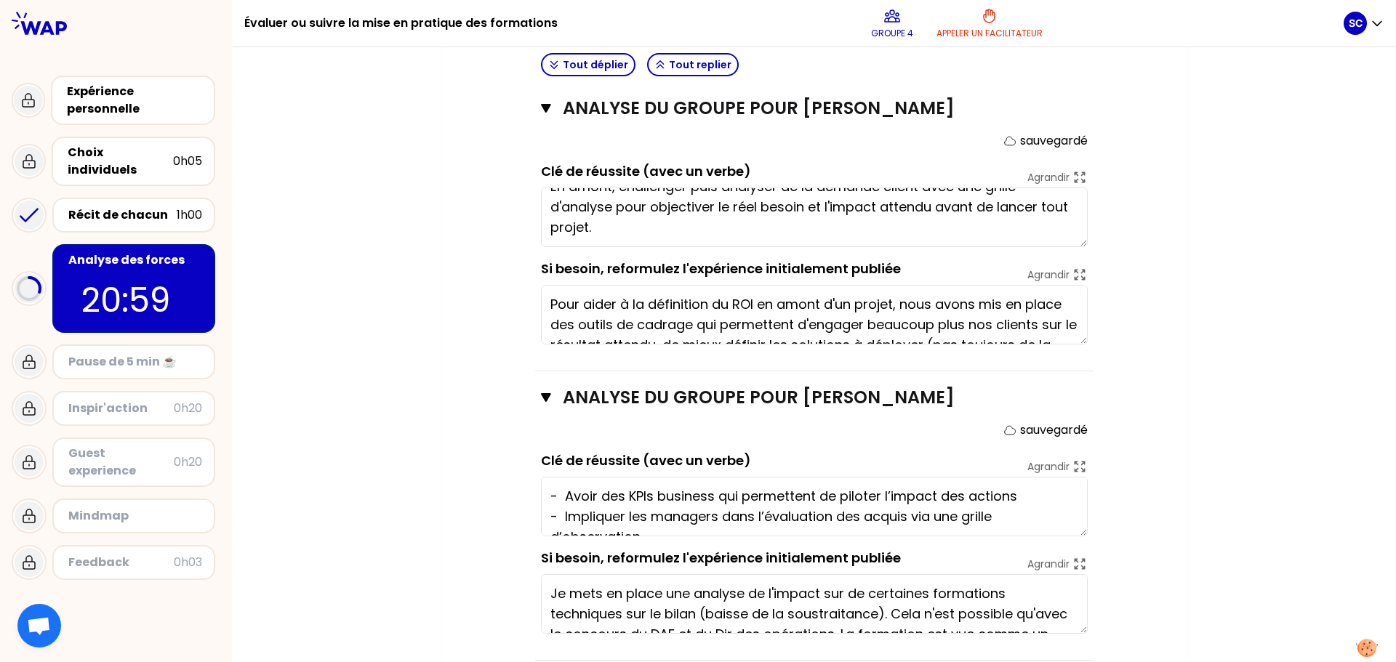
scroll to position [475, 0]
type textarea "- Avoir des KPIs business qui permettent de piloter l’impact des actions - Impl…"
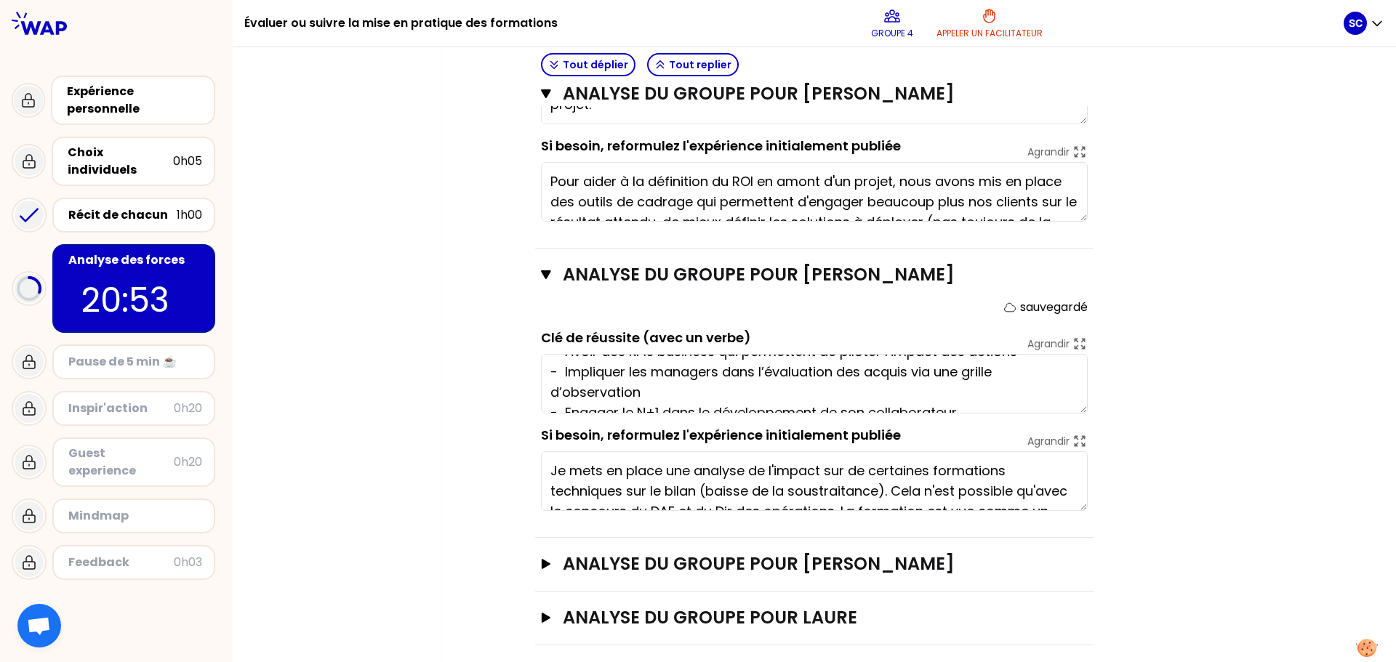
scroll to position [609, 0]
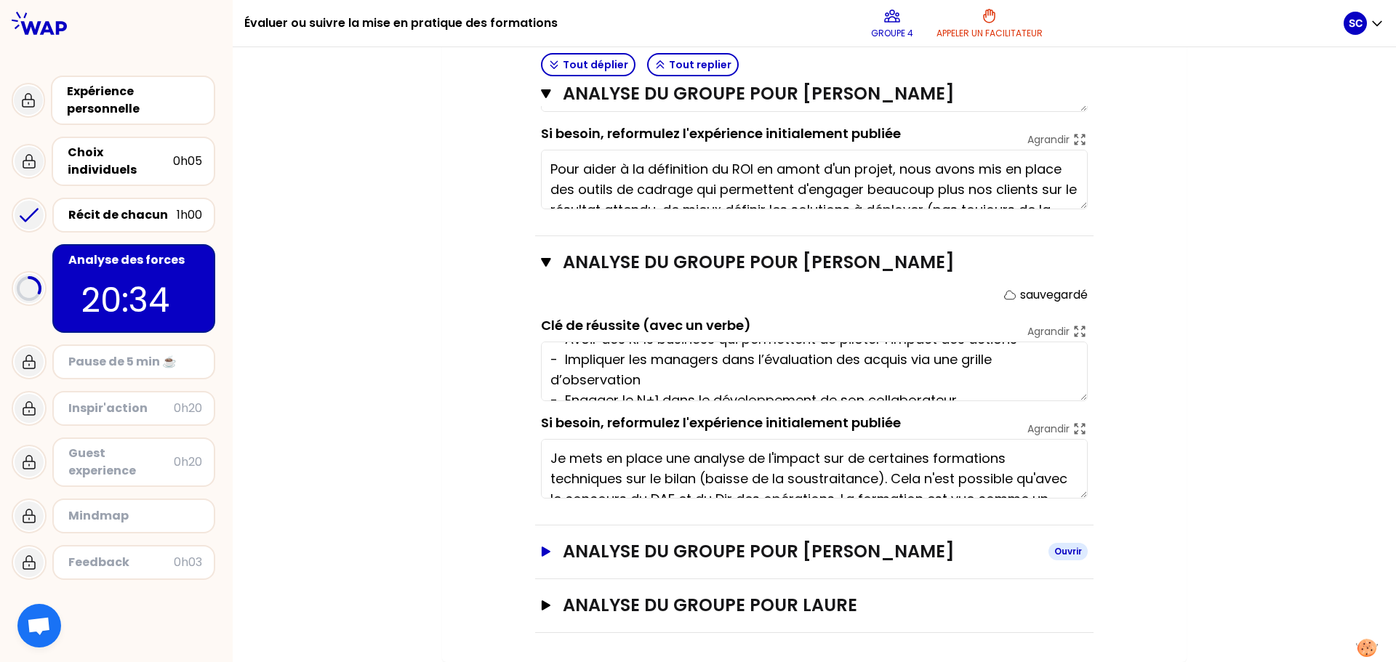
click at [839, 549] on h3 "analyse du groupe pour [PERSON_NAME]" at bounding box center [800, 551] width 474 height 23
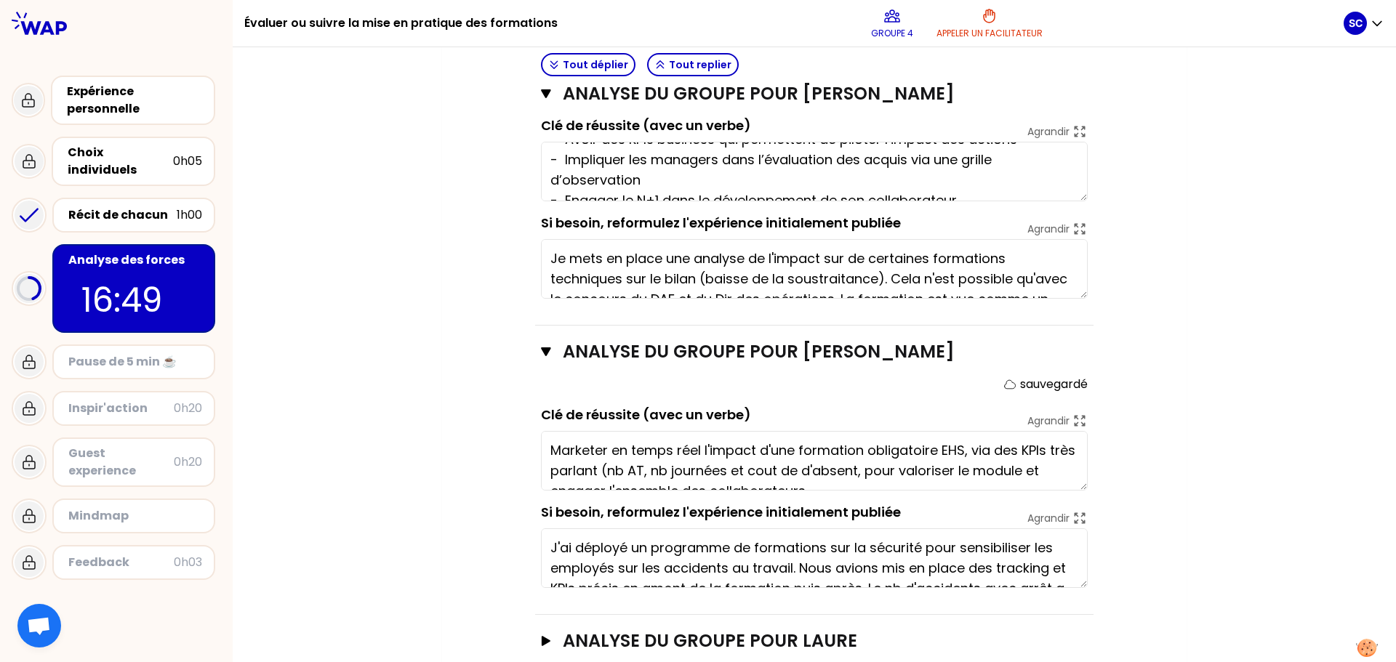
scroll to position [845, 0]
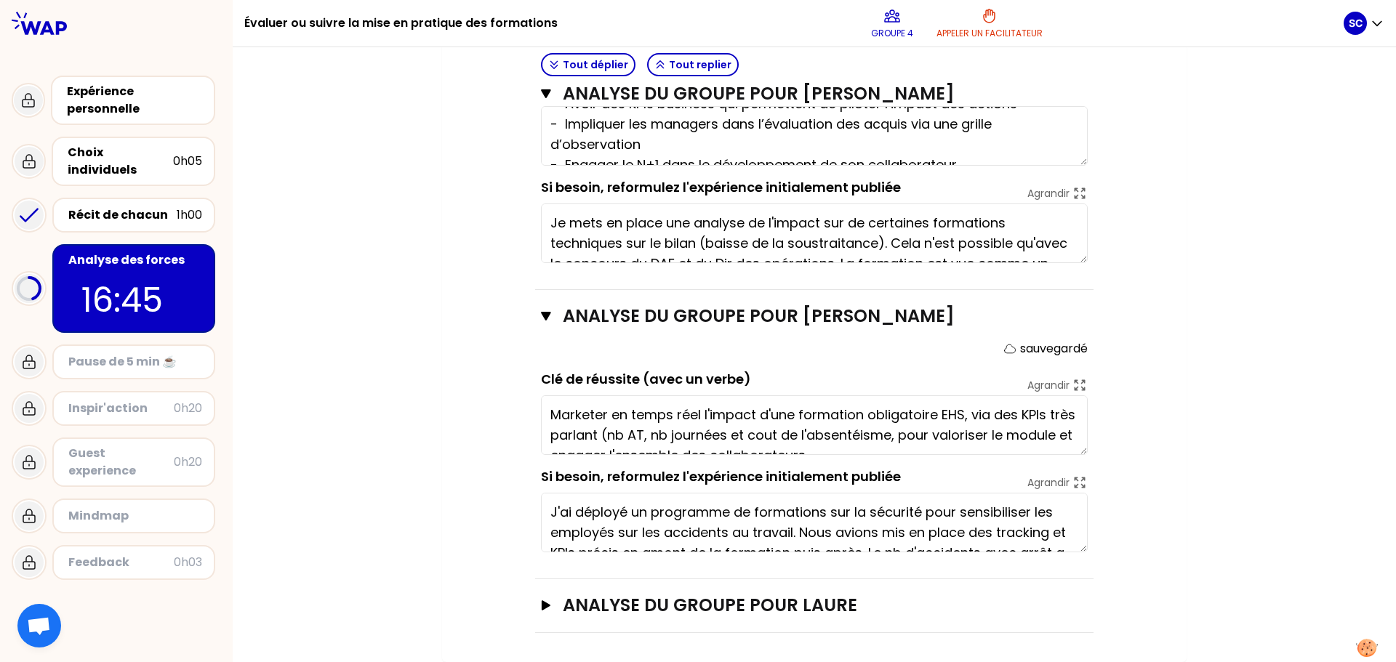
type textarea "Marketer en temps réel l'impact d'une formation obligatoire EHS, via des KPIs t…"
click at [543, 604] on icon "button" at bounding box center [546, 605] width 12 height 10
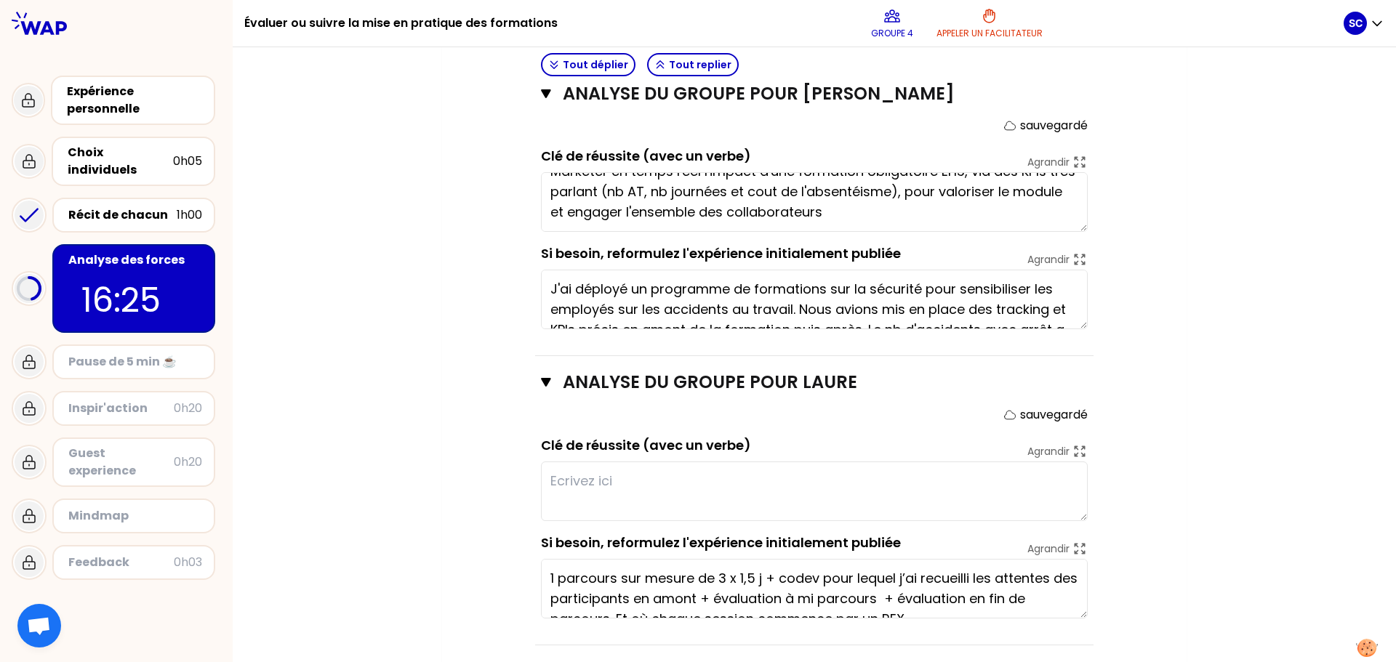
scroll to position [1080, 0]
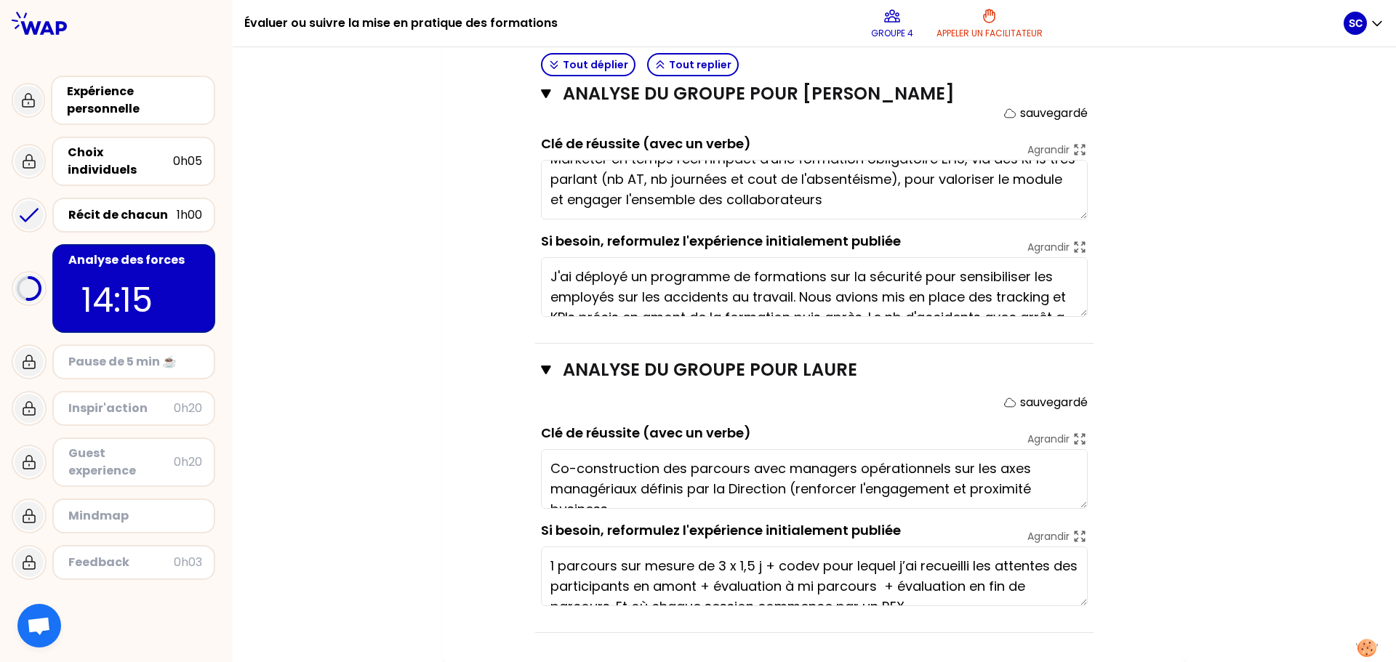
type textarea "Co-construction des parcours avec managers opérationnels sur les axes managéria…"
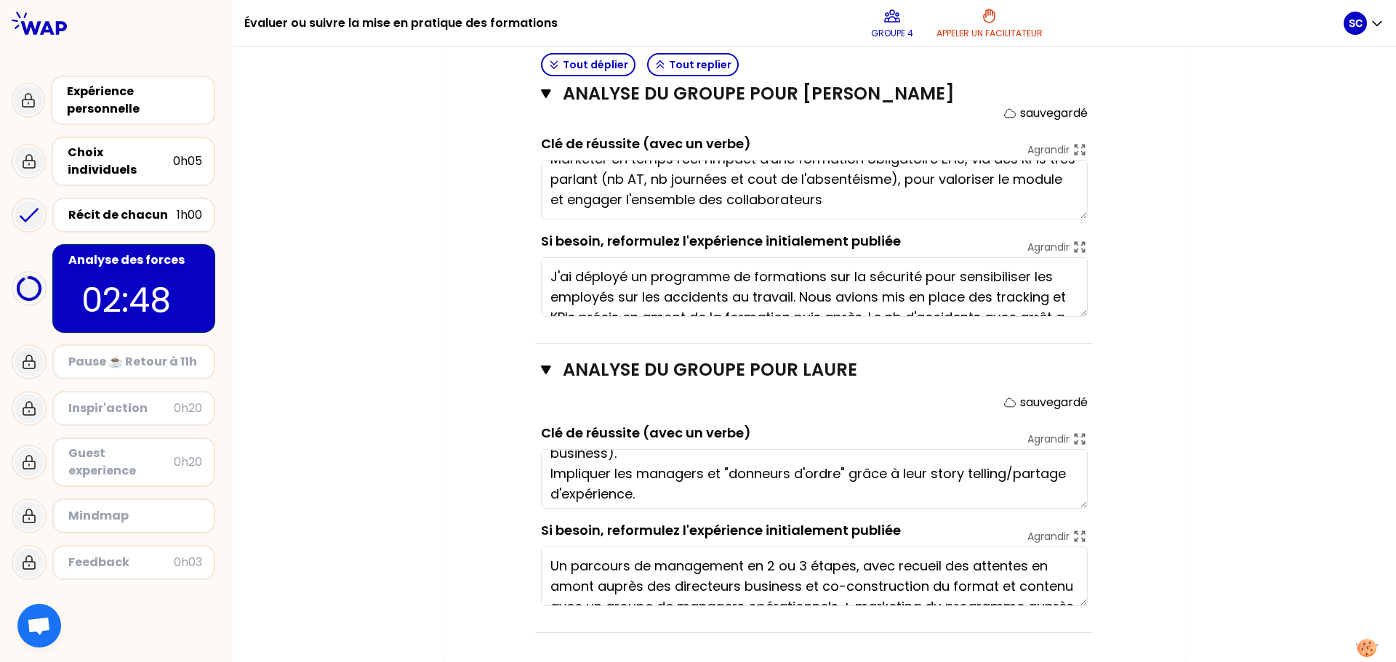
type textarea "Un parcours de management en 2 ou 3 étapes, avec recueil des attentes en amont …"
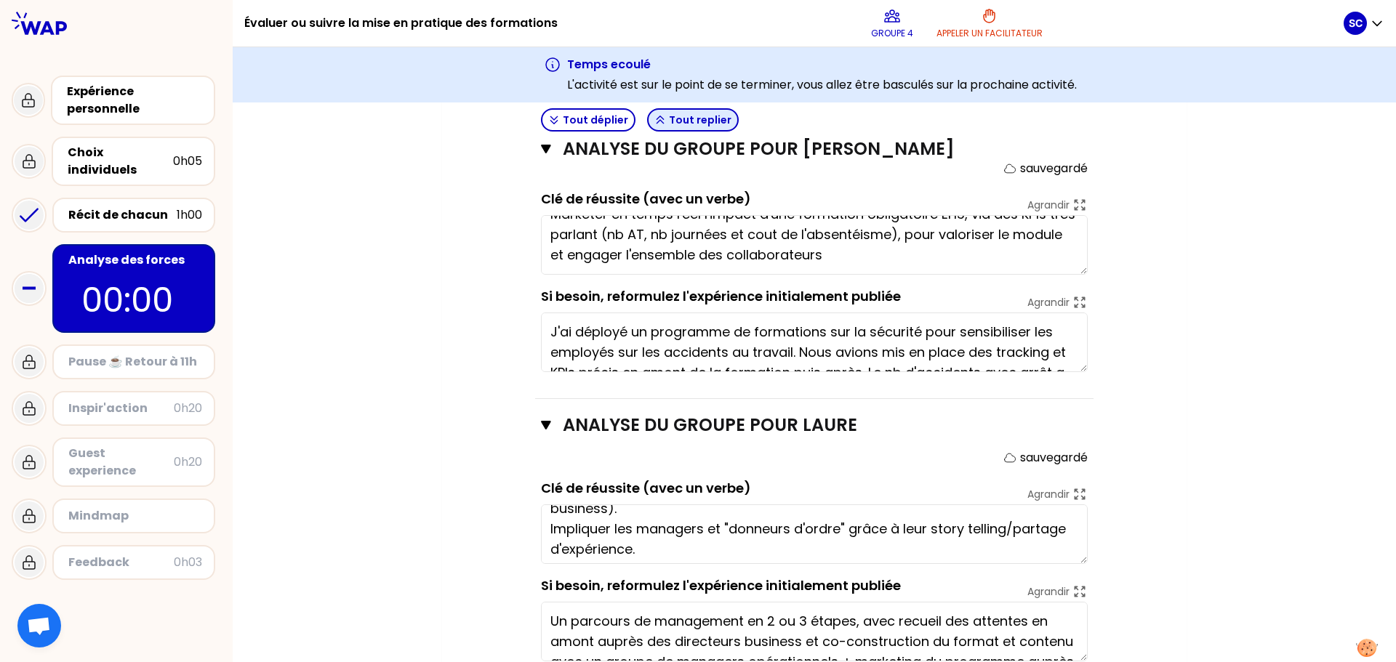
click at [696, 116] on button "Tout replier" at bounding box center [693, 119] width 92 height 23
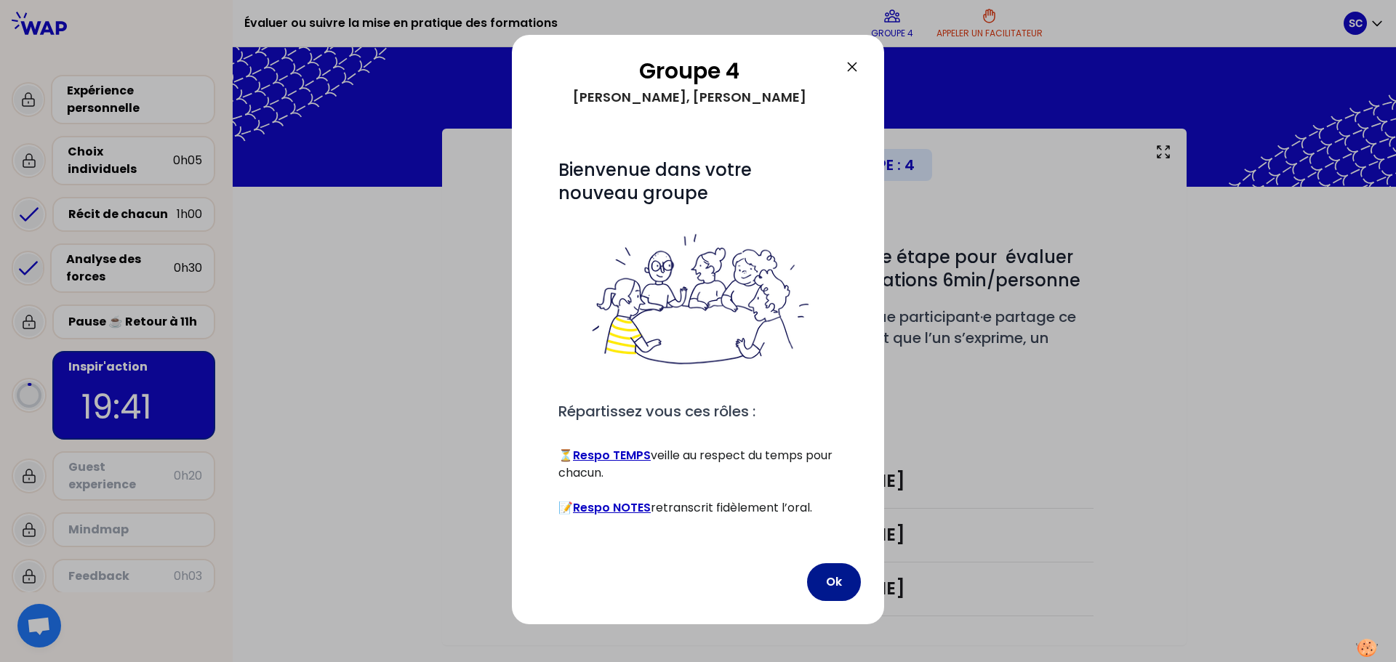
click at [846, 586] on button "Ok" at bounding box center [834, 582] width 54 height 38
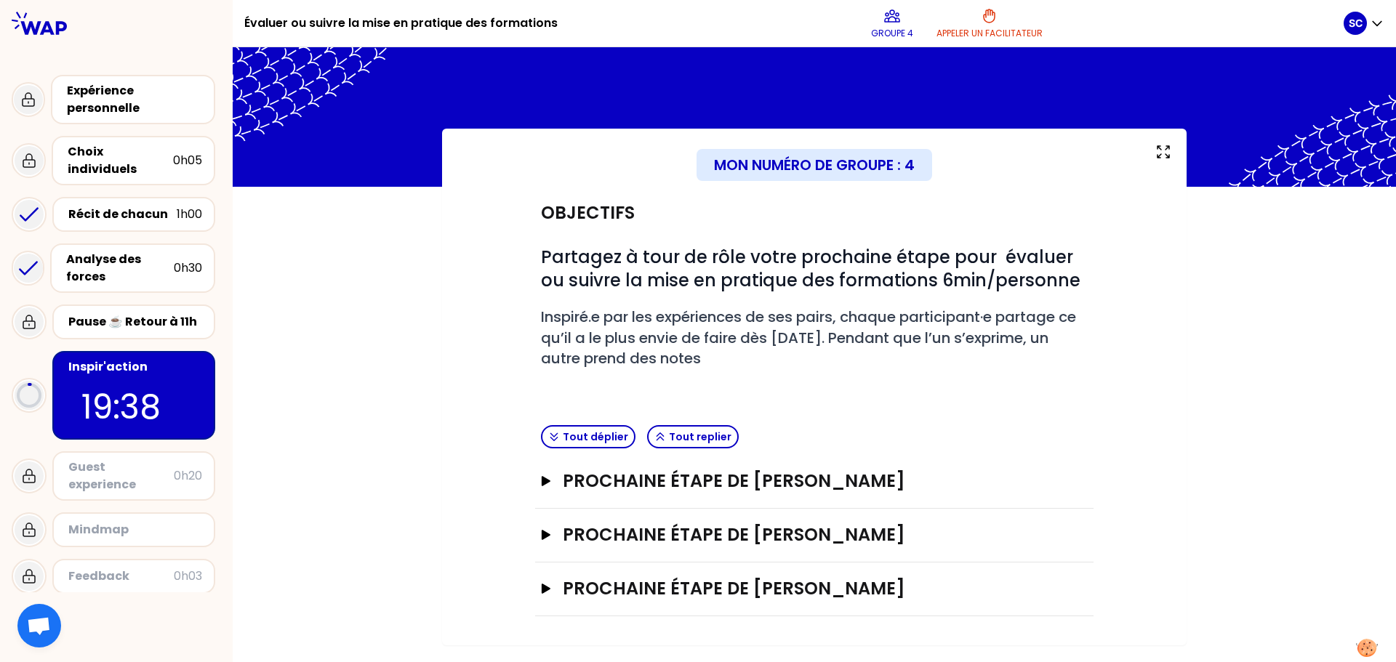
click at [701, 462] on div "Prochaine étape de [PERSON_NAME]" at bounding box center [814, 482] width 558 height 54
click at [705, 478] on h3 "Prochaine étape de [PERSON_NAME]" at bounding box center [800, 481] width 474 height 23
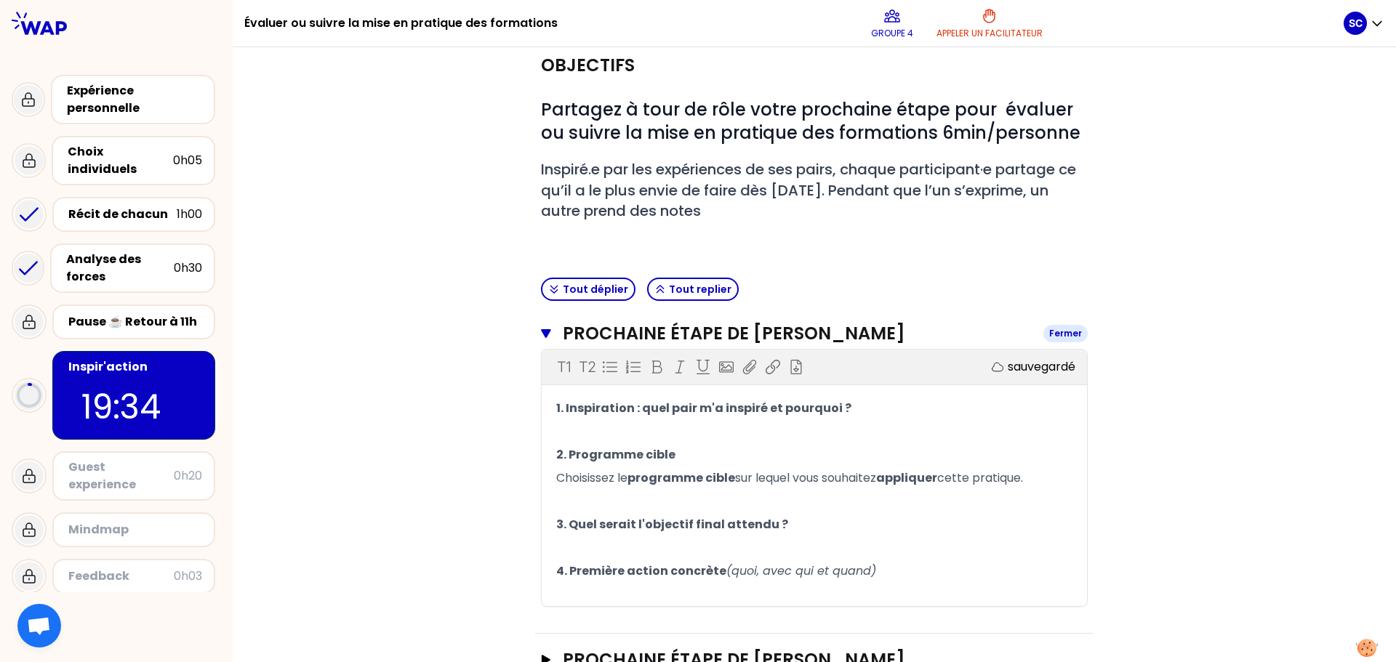
scroll to position [148, 0]
click at [670, 427] on p "﻿" at bounding box center [814, 430] width 516 height 23
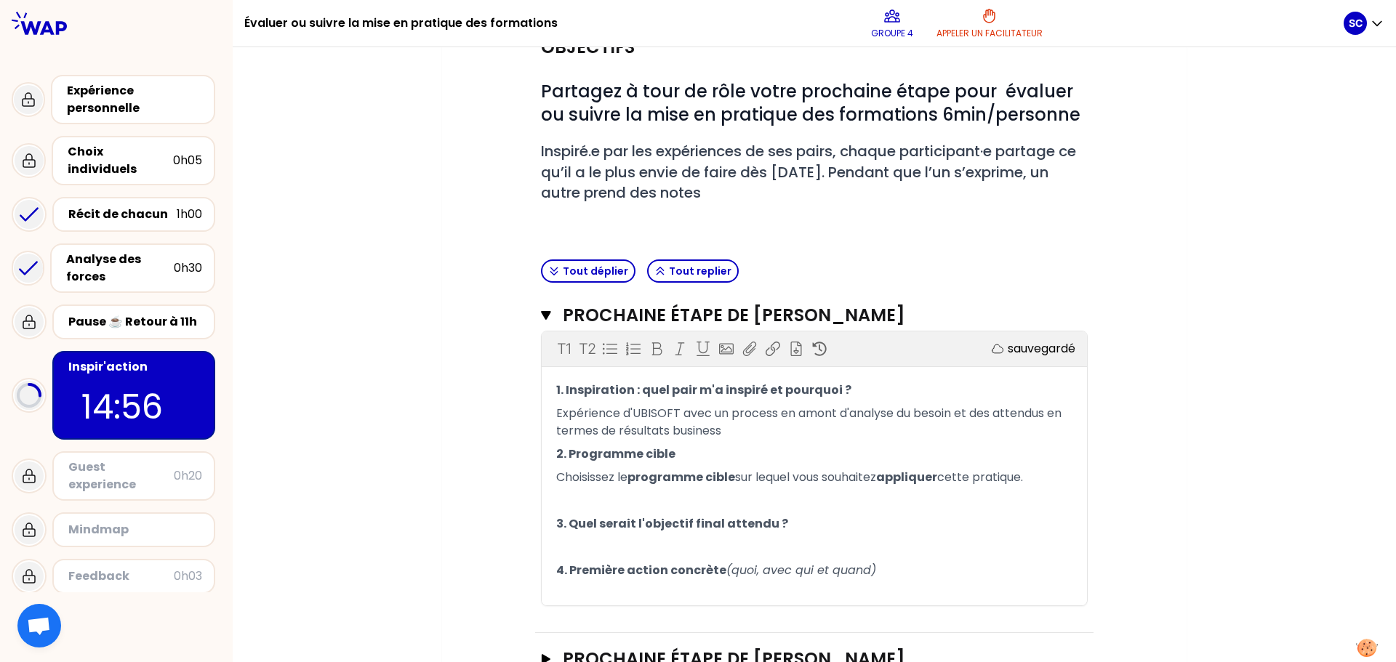
scroll to position [168, 0]
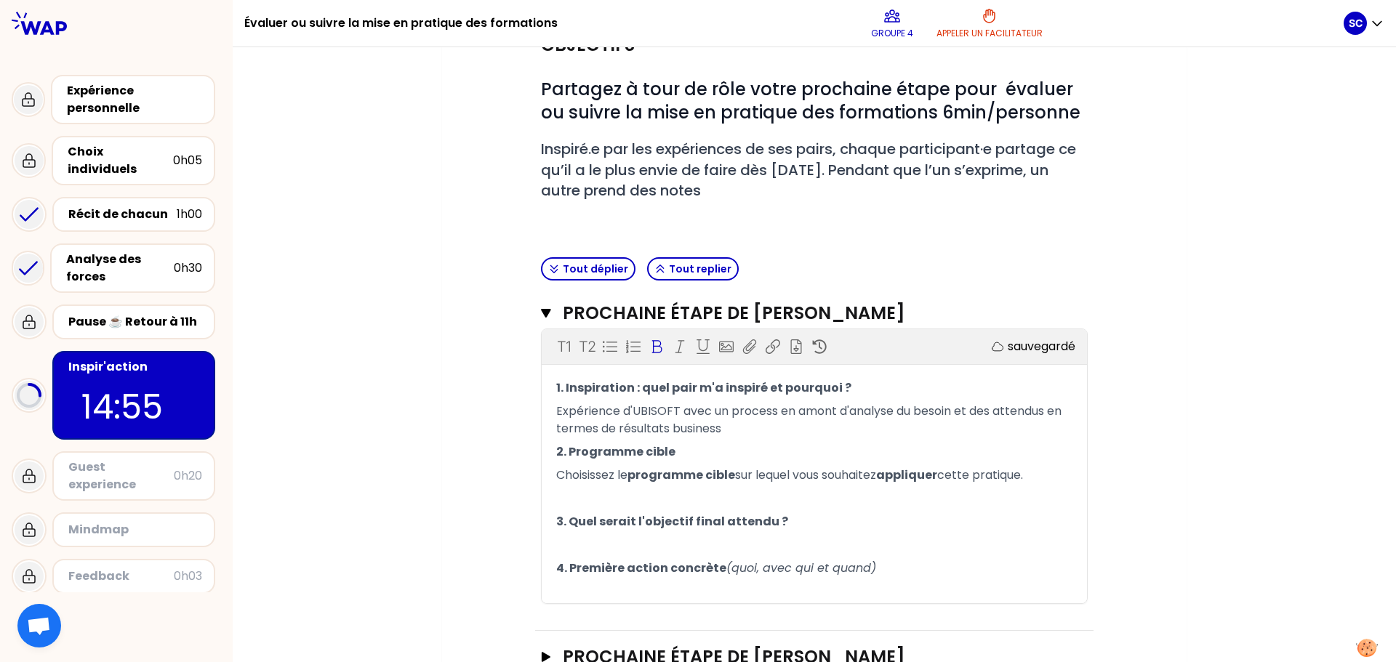
click at [643, 499] on p "﻿" at bounding box center [814, 498] width 516 height 23
click at [606, 539] on p "﻿" at bounding box center [814, 545] width 516 height 23
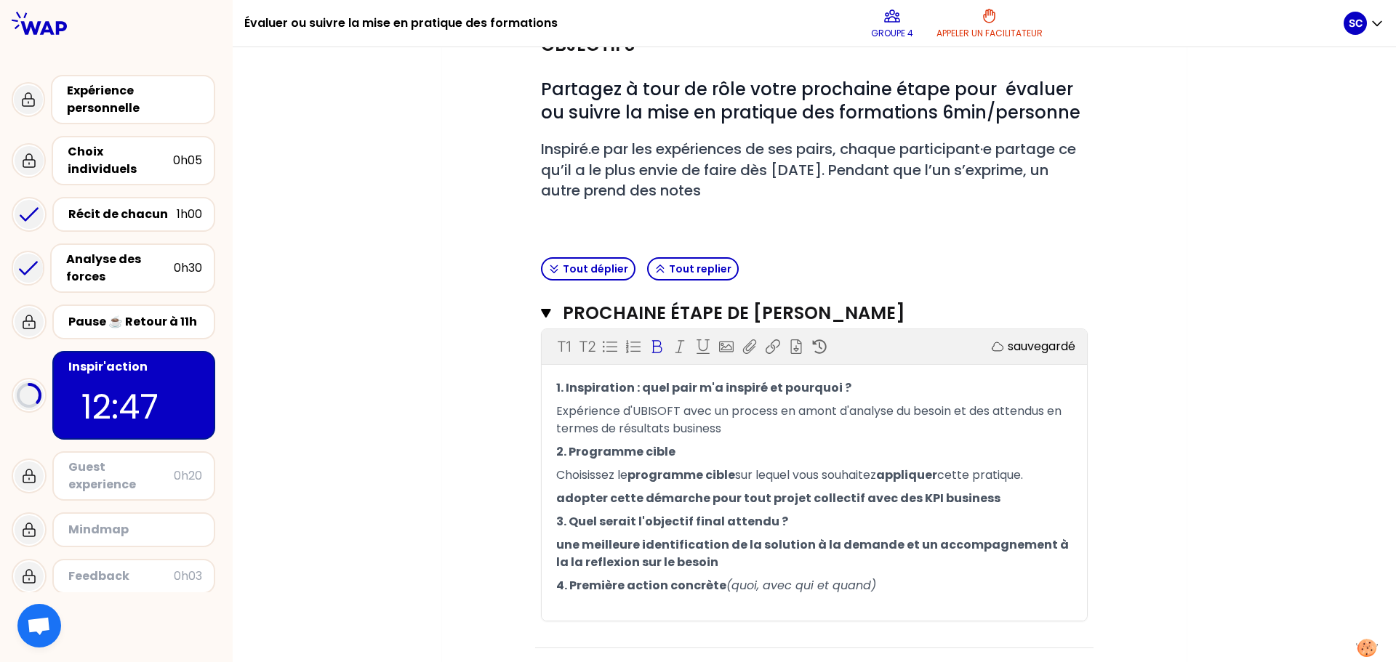
click at [615, 601] on p "﻿" at bounding box center [814, 608] width 516 height 23
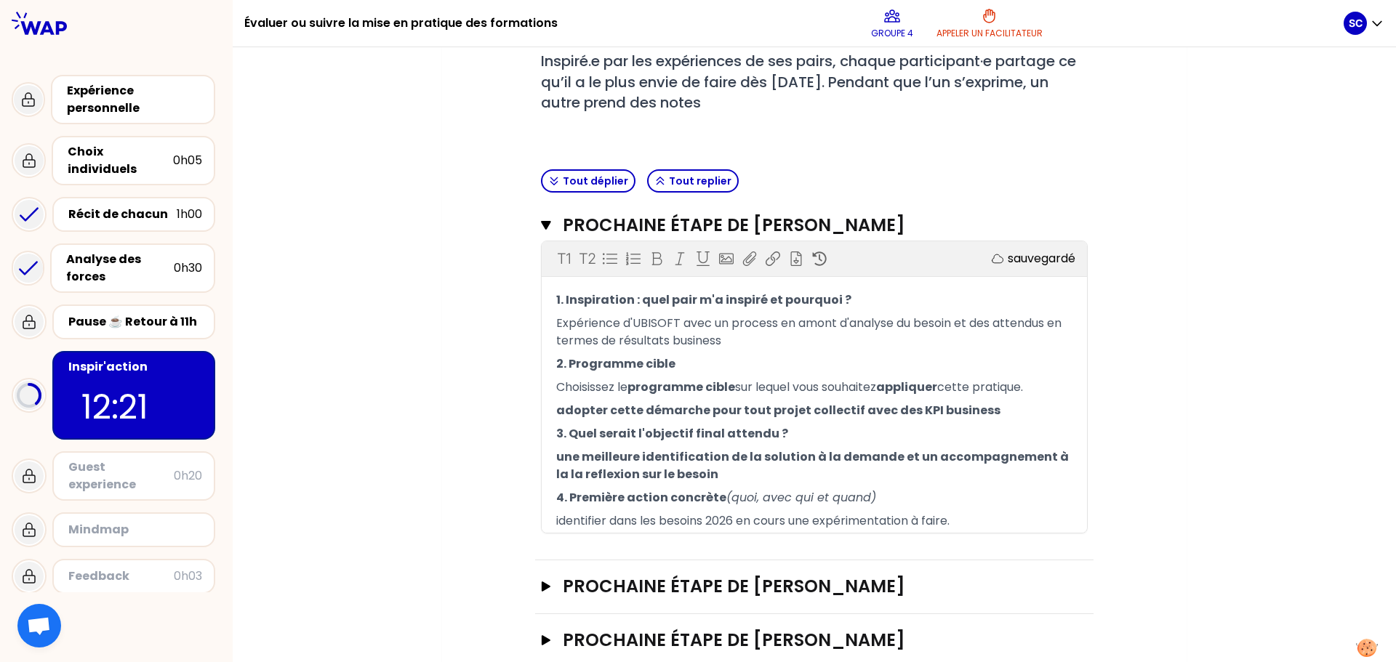
scroll to position [291, 0]
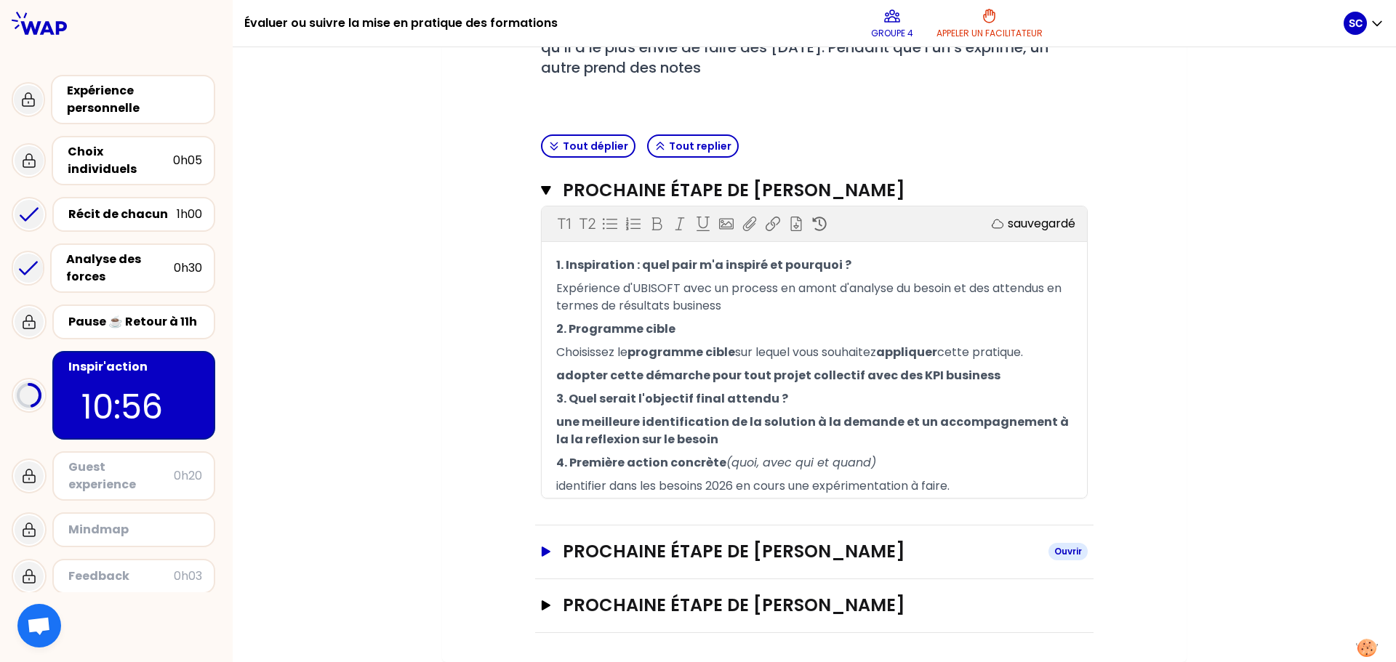
click at [545, 553] on icon "button" at bounding box center [546, 552] width 12 height 10
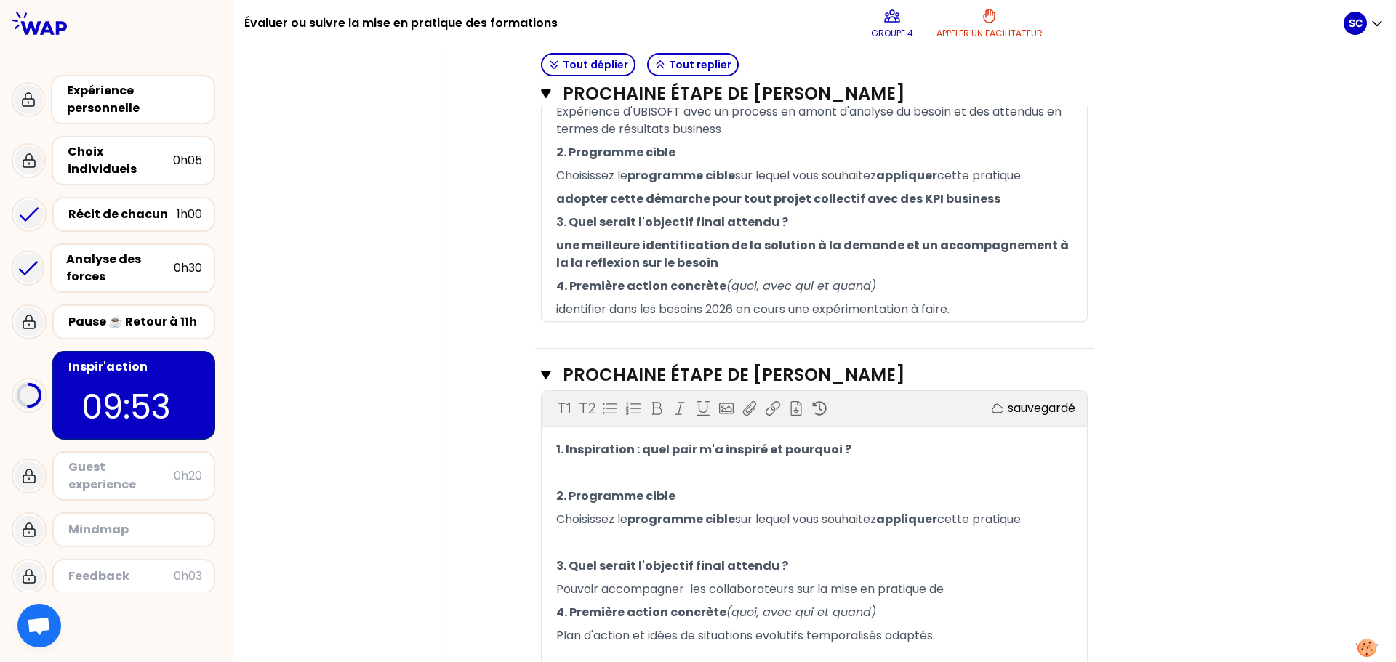
scroll to position [467, 0]
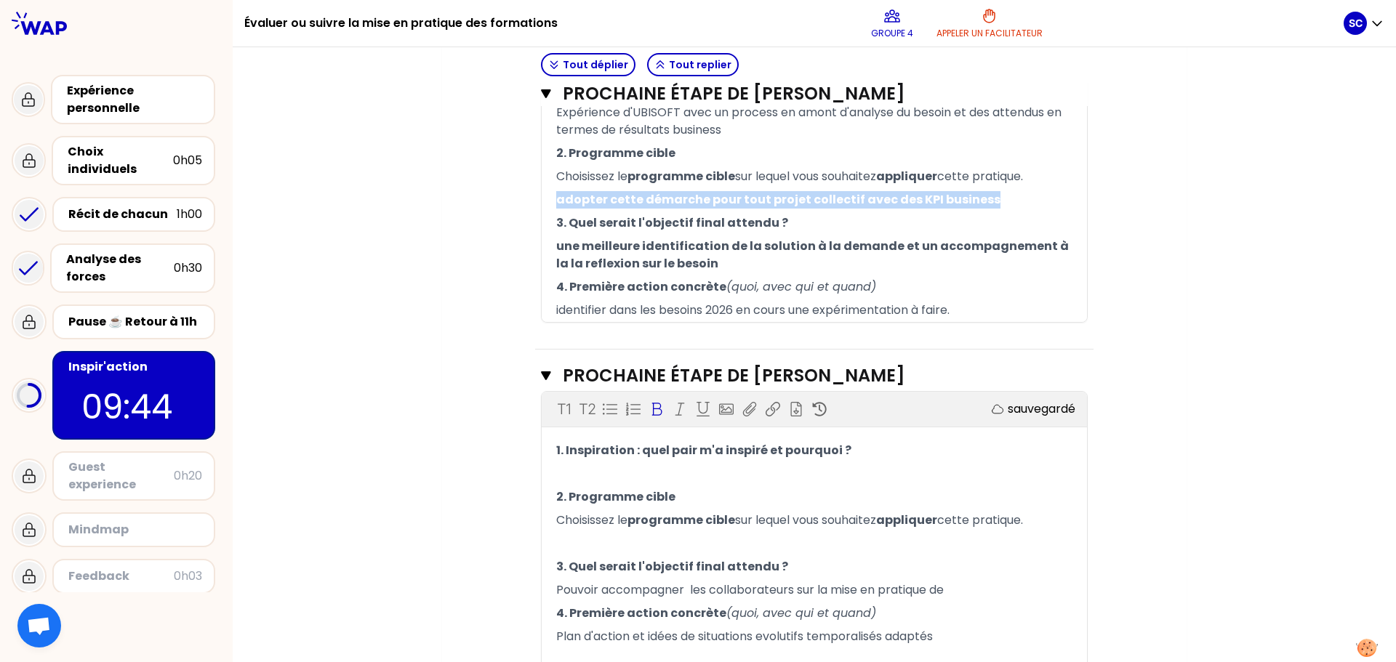
drag, startPoint x: 980, startPoint y: 196, endPoint x: 542, endPoint y: 204, distance: 437.6
click at [542, 204] on div "1. Inspiration : quel pair m'a inspiré et pourquoi ? Expérience d'UBISOFT avec …" at bounding box center [814, 200] width 545 height 244
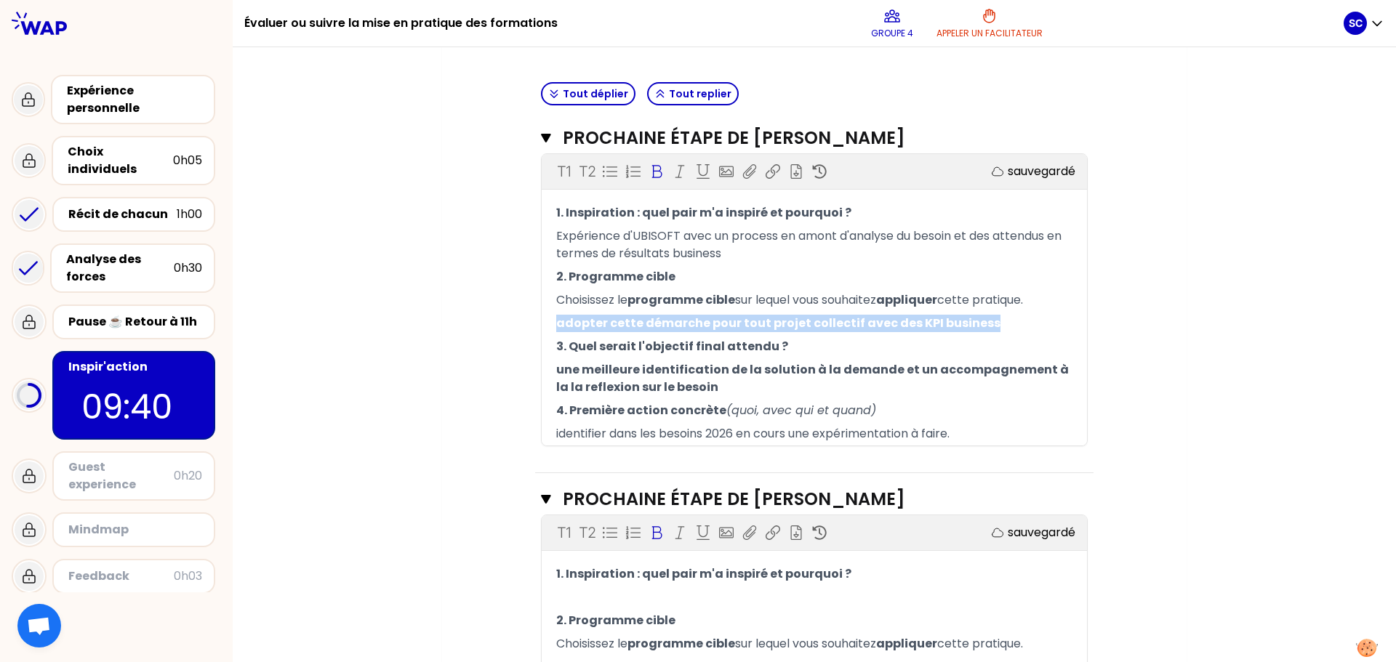
scroll to position [341, 0]
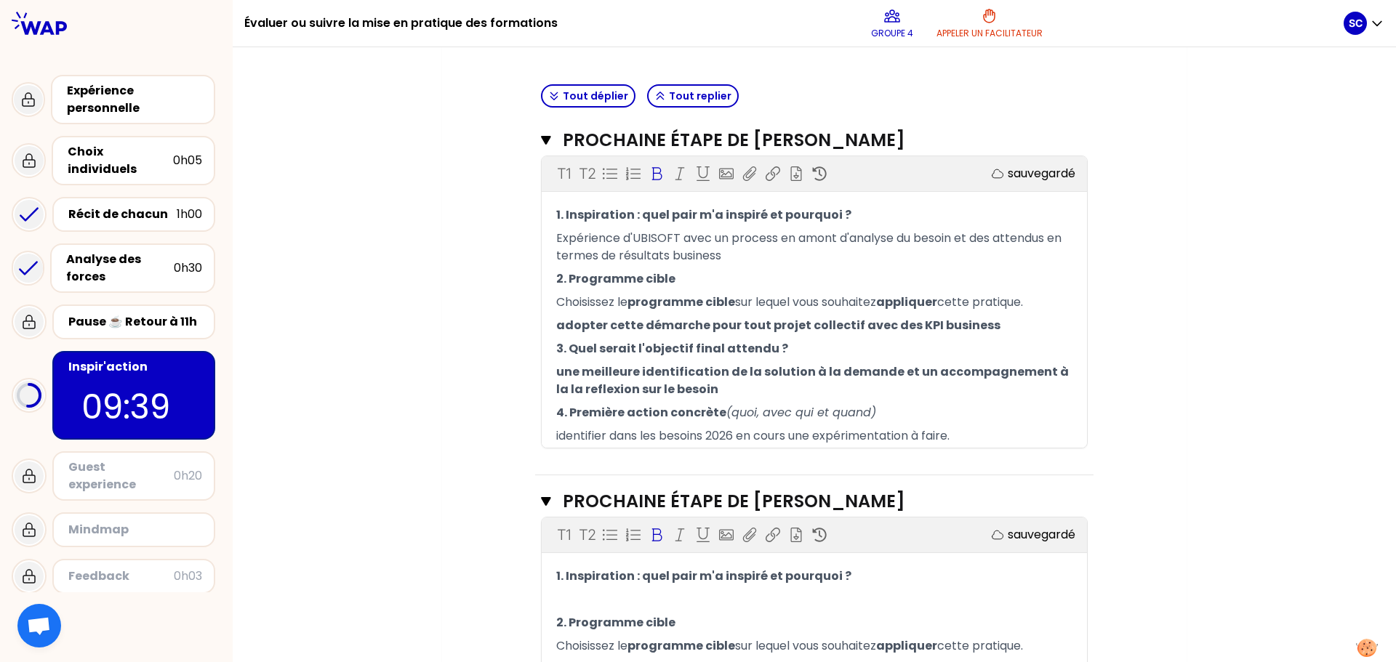
click at [652, 168] on icon at bounding box center [657, 173] width 10 height 13
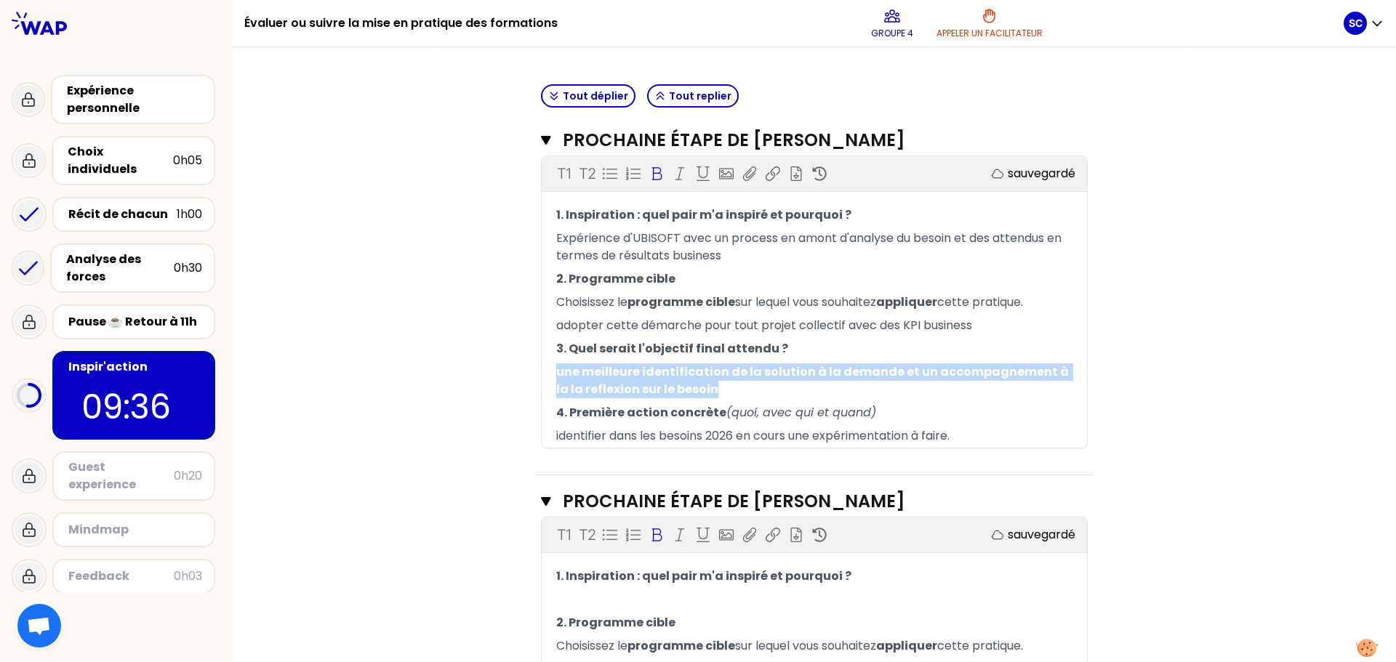
drag, startPoint x: 693, startPoint y: 382, endPoint x: 546, endPoint y: 369, distance: 147.3
click at [546, 369] on div "1. Inspiration : quel pair m'a inspiré et pourquoi ? Expérience d'UBISOFT avec …" at bounding box center [814, 326] width 545 height 244
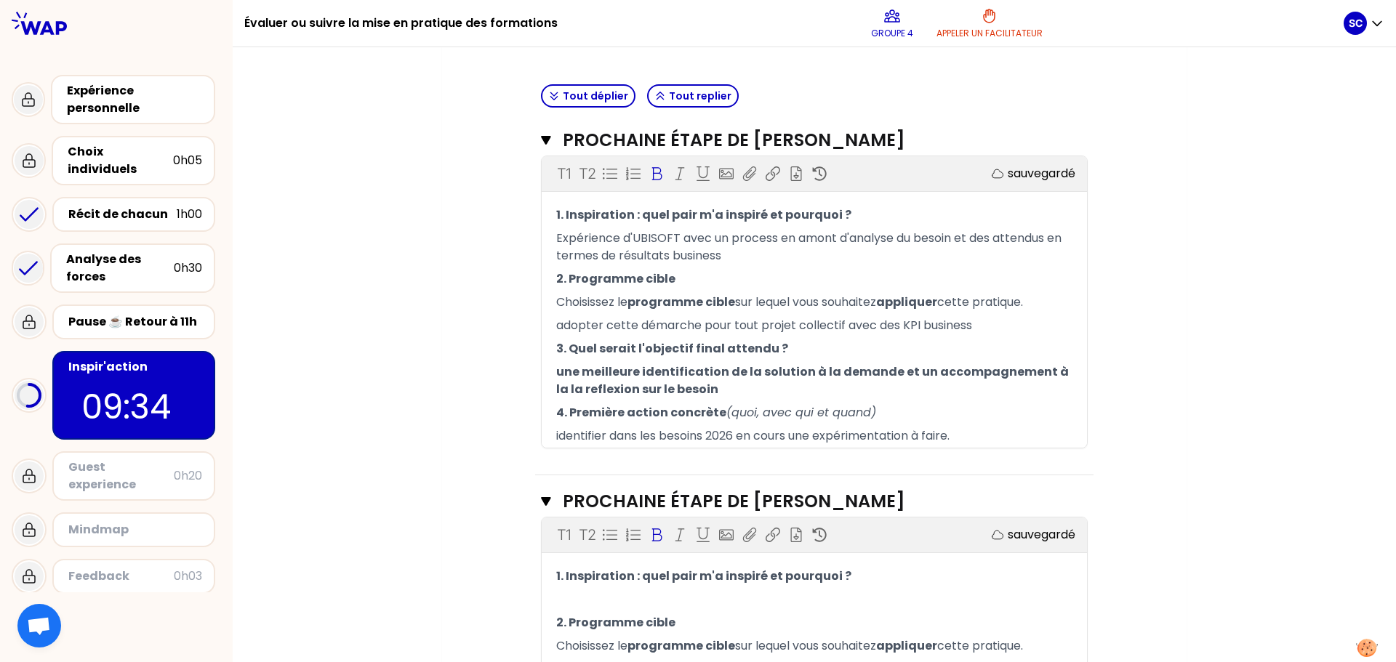
click at [653, 170] on icon at bounding box center [656, 173] width 15 height 15
click at [887, 369] on span "une meilleure identification de la solution à la demande et un accompagnement à…" at bounding box center [804, 380] width 496 height 34
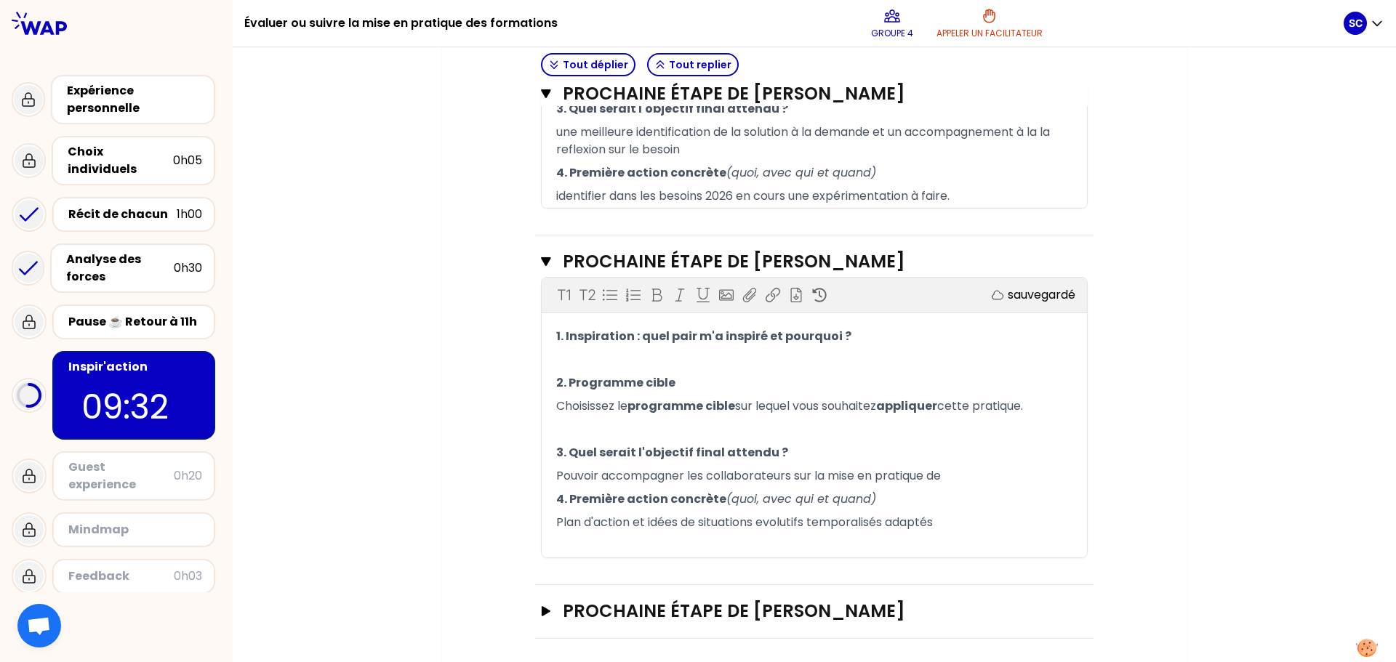
scroll to position [587, 0]
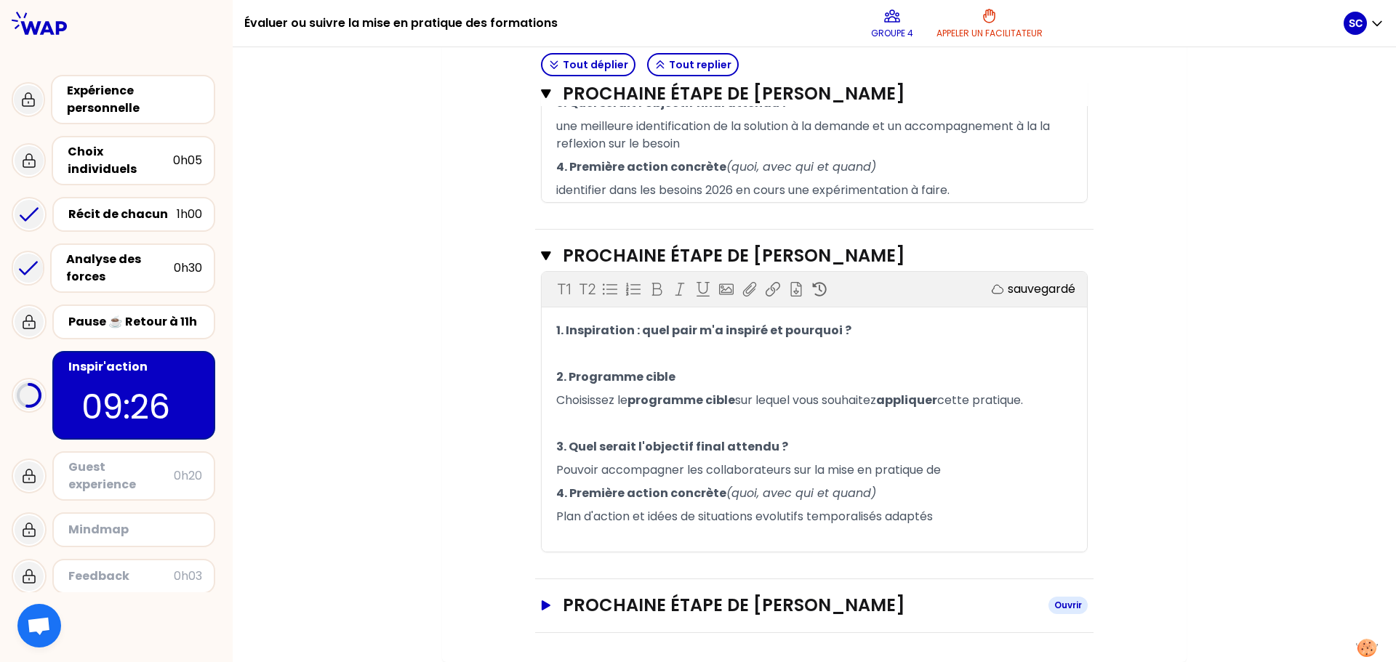
click at [545, 600] on button "Prochaine étape de [PERSON_NAME]" at bounding box center [814, 605] width 547 height 23
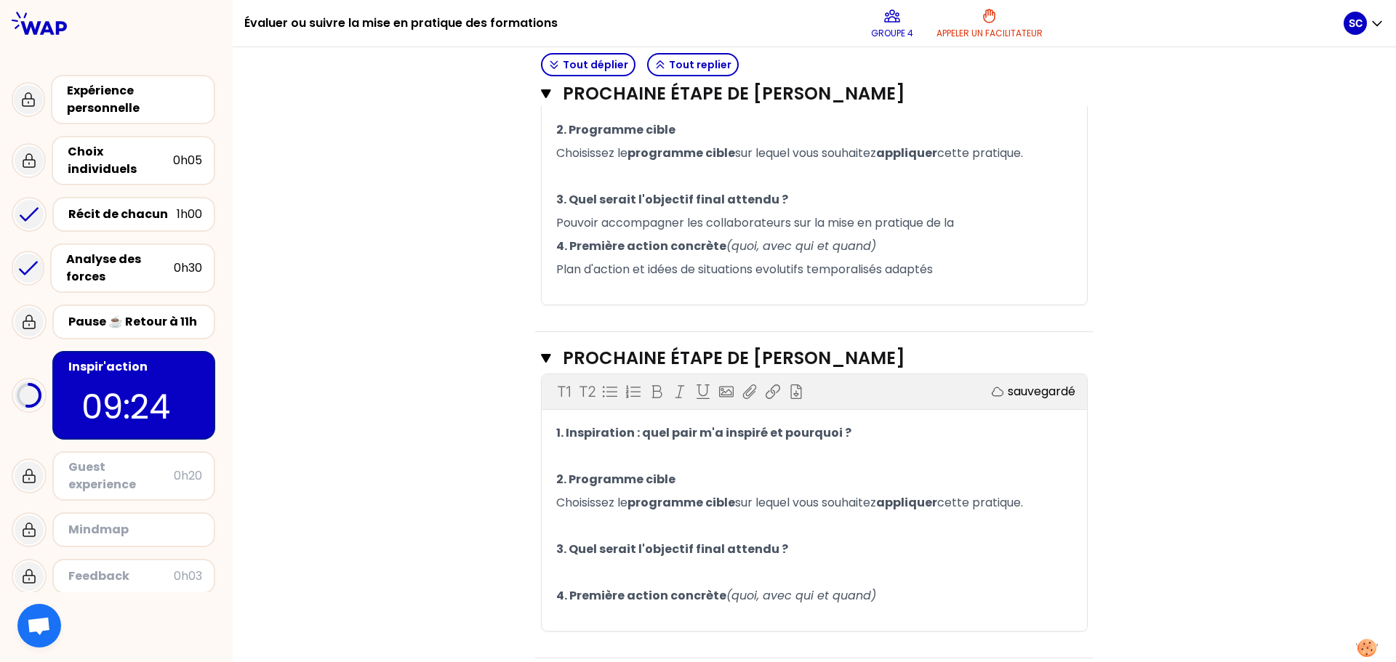
scroll to position [859, 0]
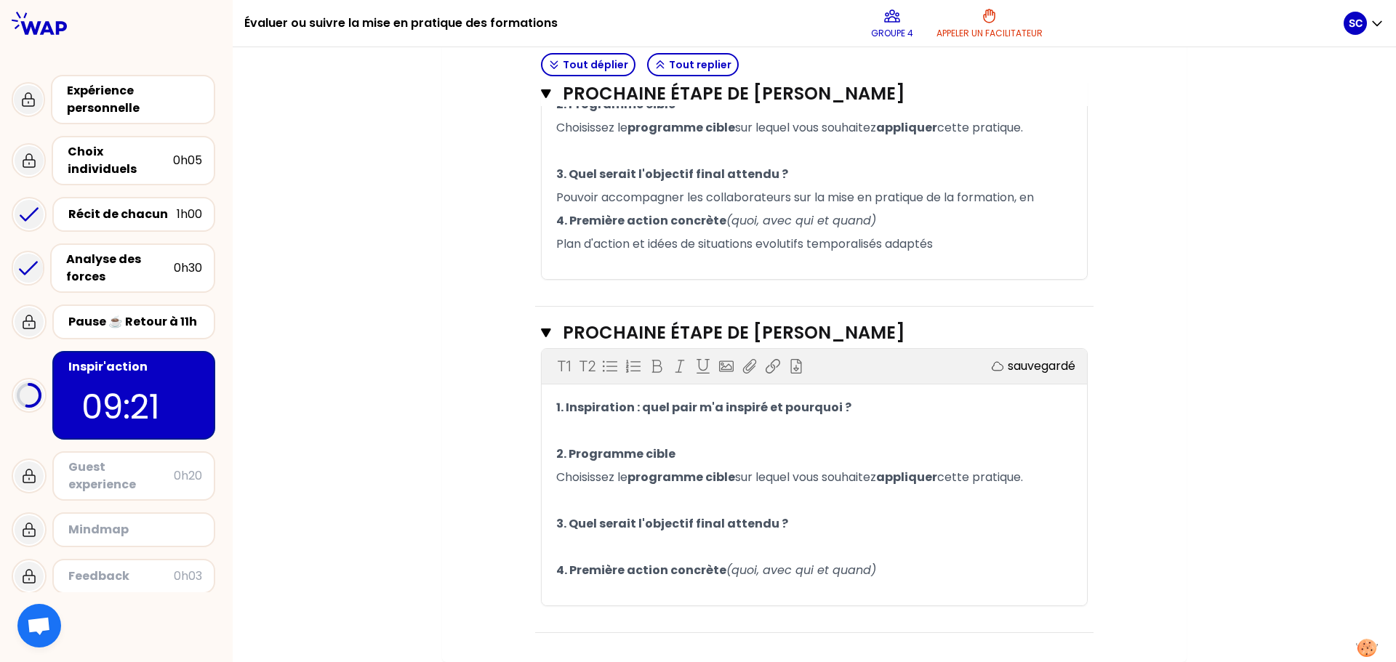
click at [581, 427] on p "﻿" at bounding box center [814, 430] width 516 height 23
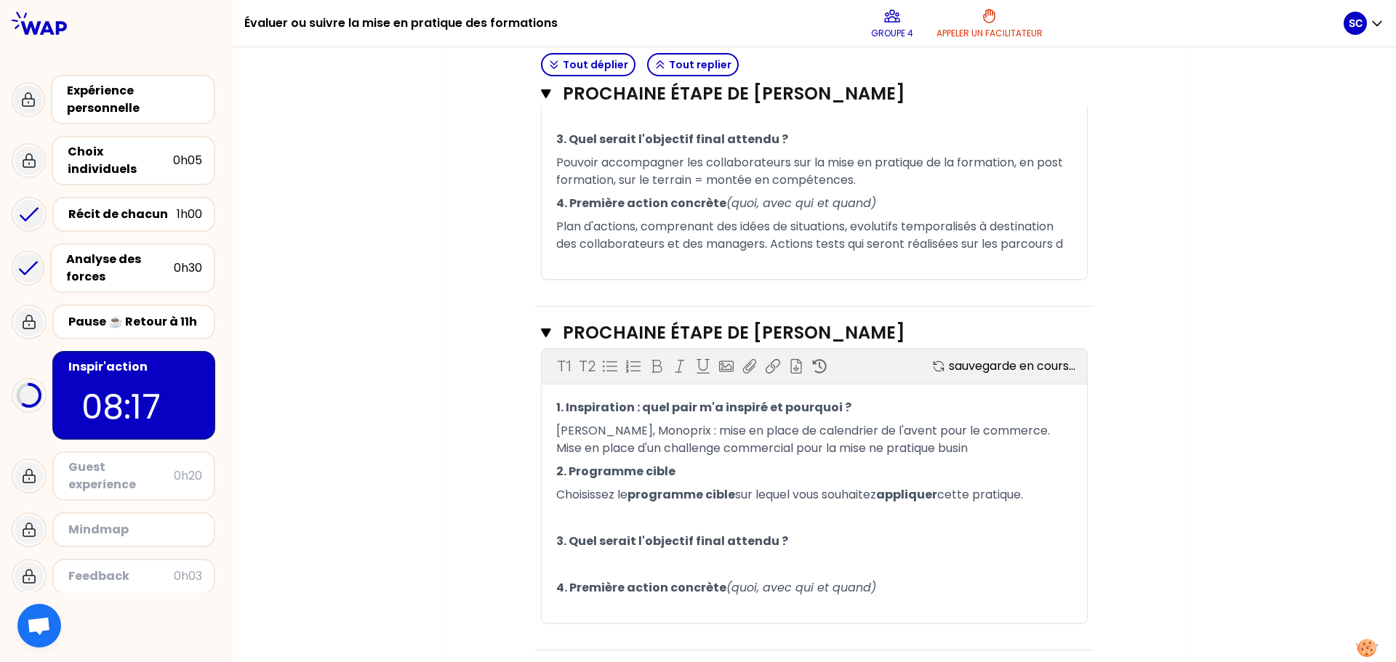
scroll to position [911, 0]
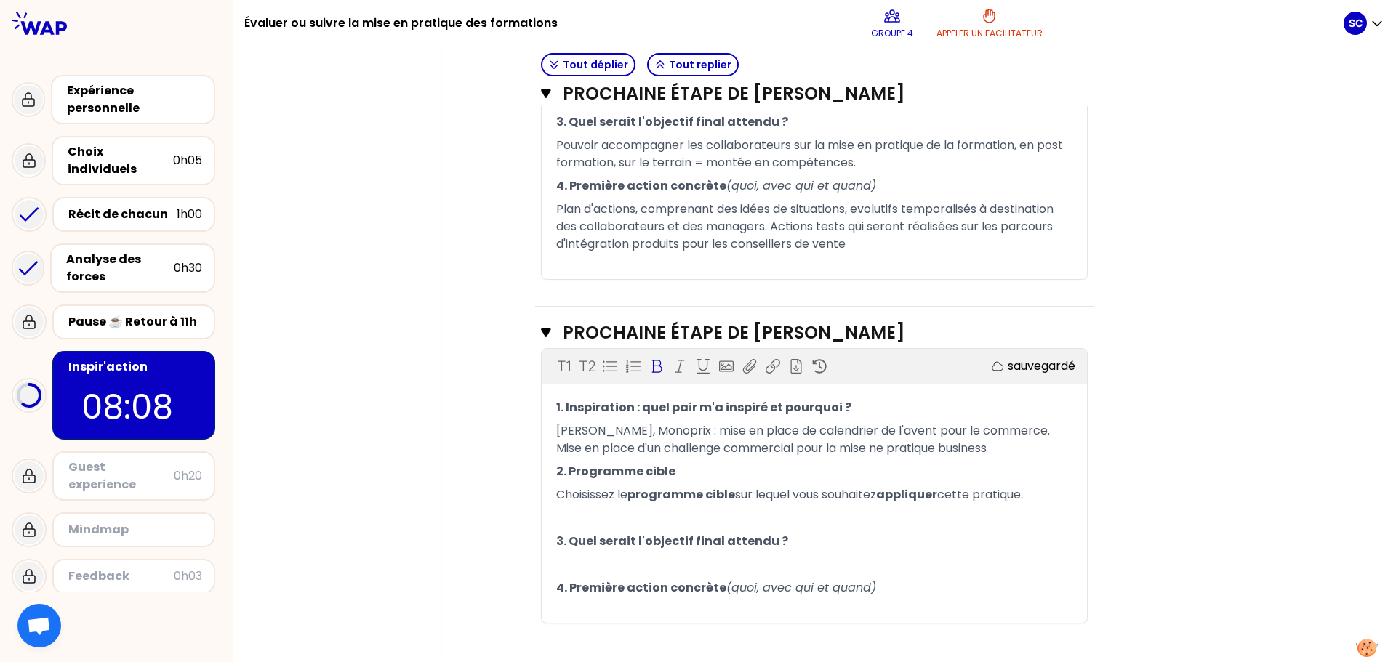
click at [611, 523] on p "﻿" at bounding box center [814, 518] width 516 height 23
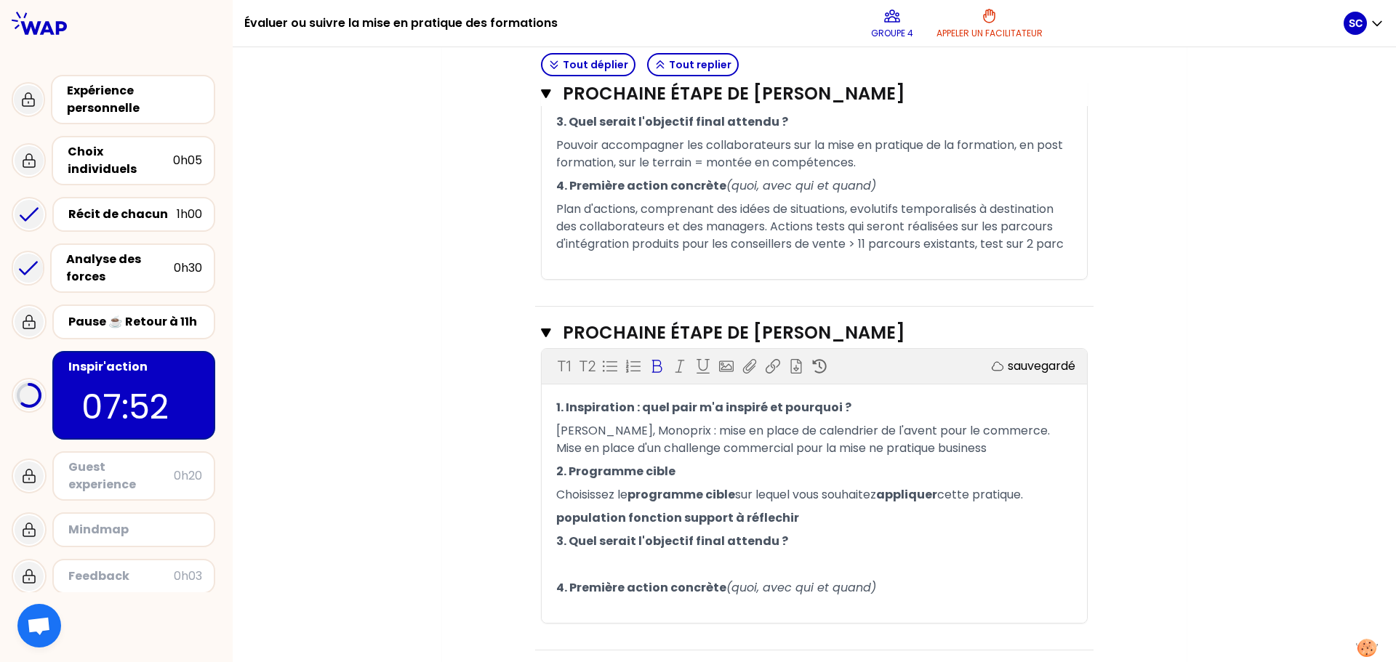
scroll to position [929, 0]
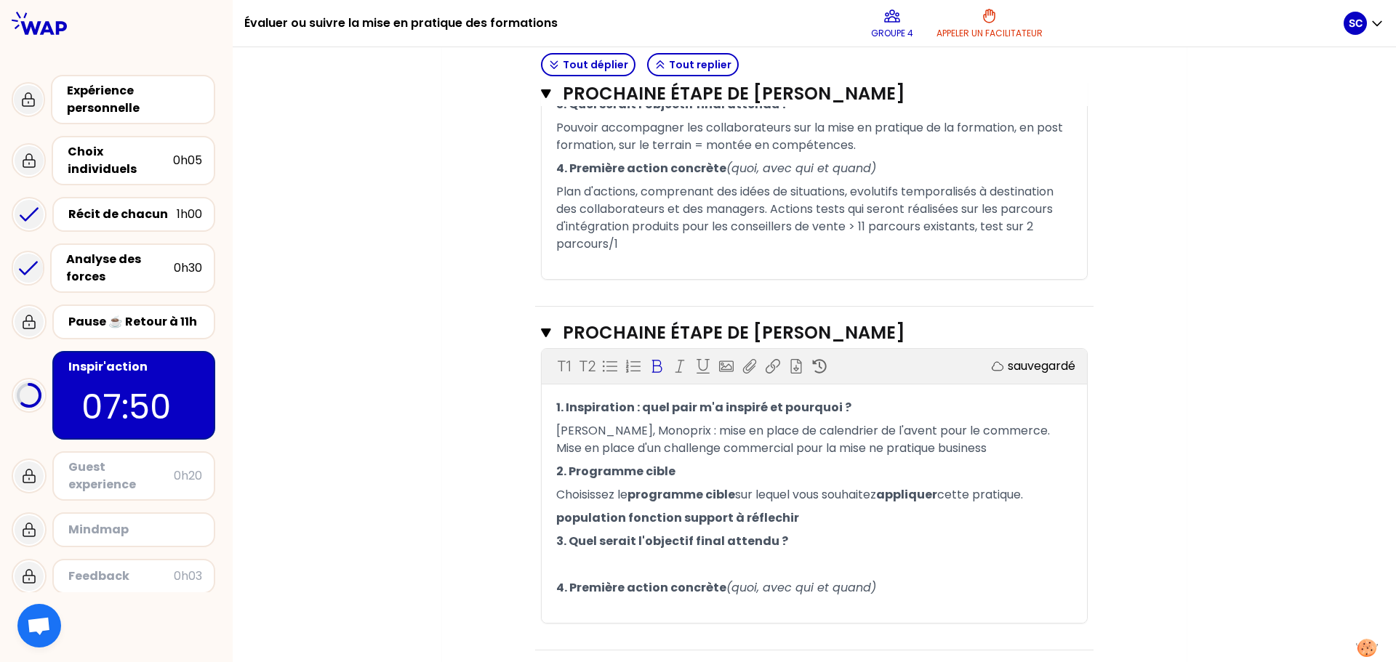
click at [591, 563] on p "﻿" at bounding box center [814, 564] width 516 height 23
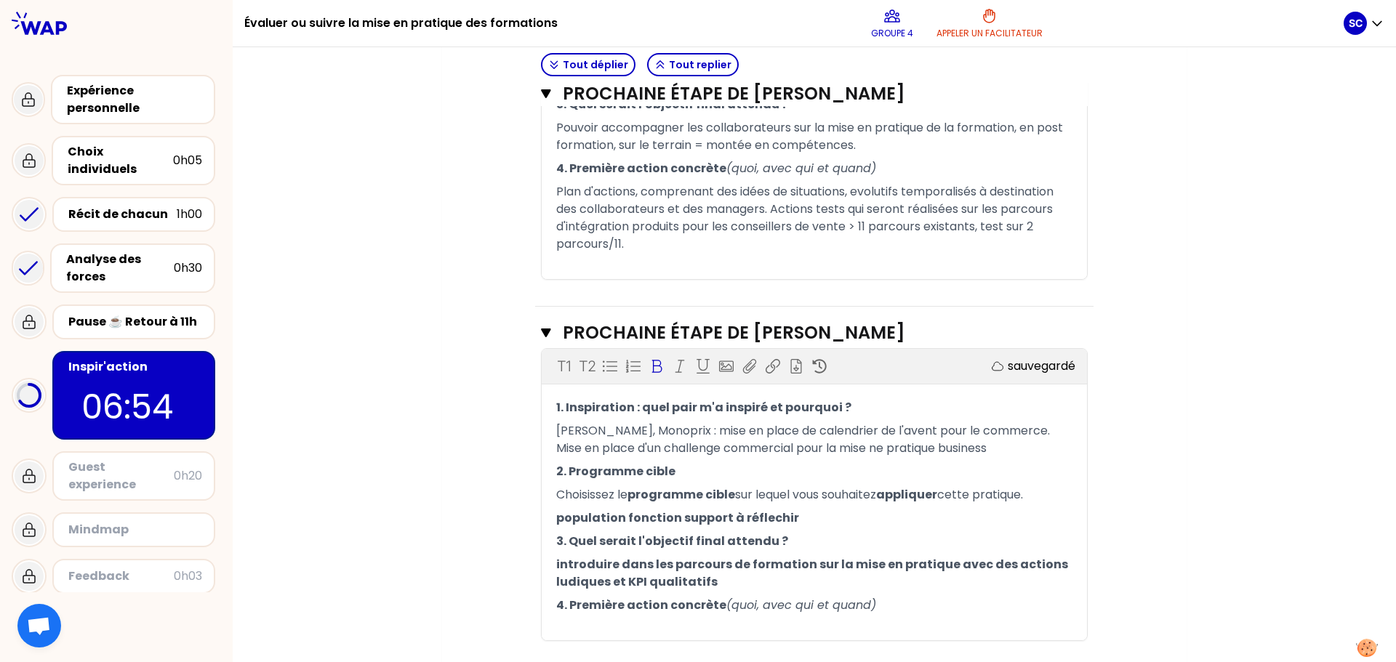
click at [605, 627] on p "﻿" at bounding box center [814, 628] width 516 height 23
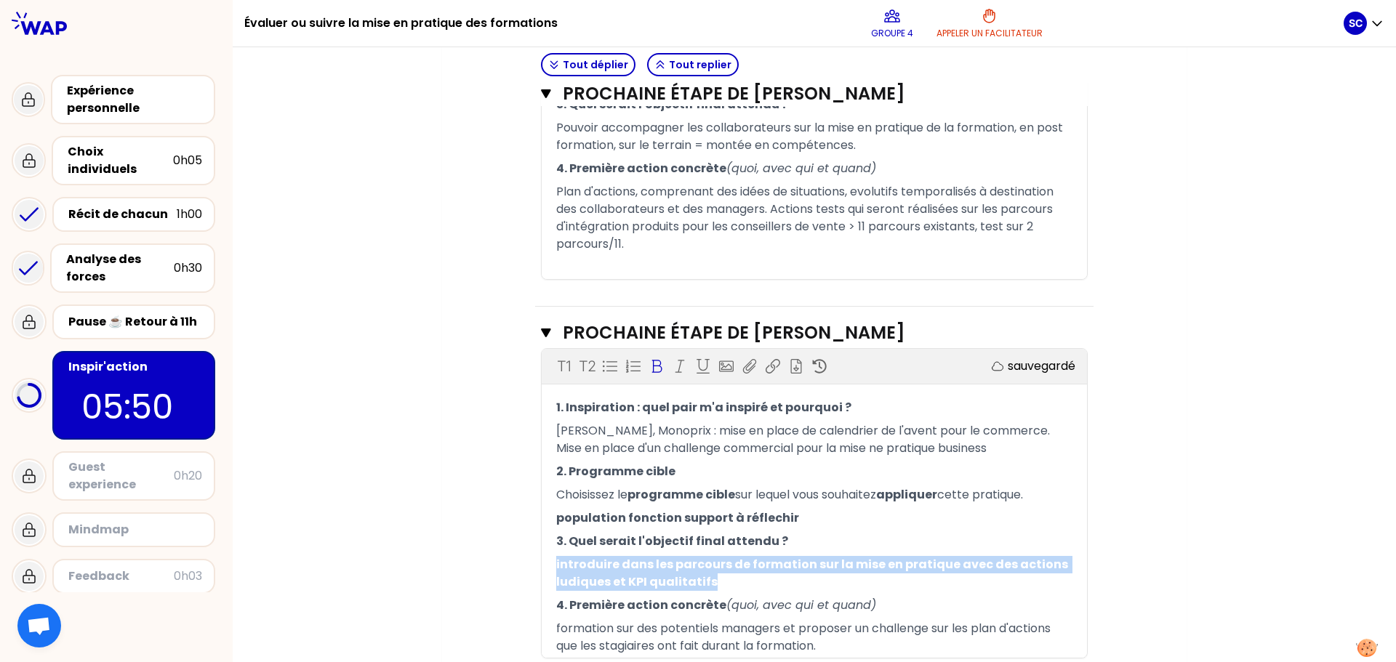
drag, startPoint x: 717, startPoint y: 587, endPoint x: 536, endPoint y: 570, distance: 181.8
click at [542, 570] on div "1. Inspiration : quel pair m'a inspiré et pourquoi ? [PERSON_NAME], Monoprix : …" at bounding box center [814, 527] width 545 height 262
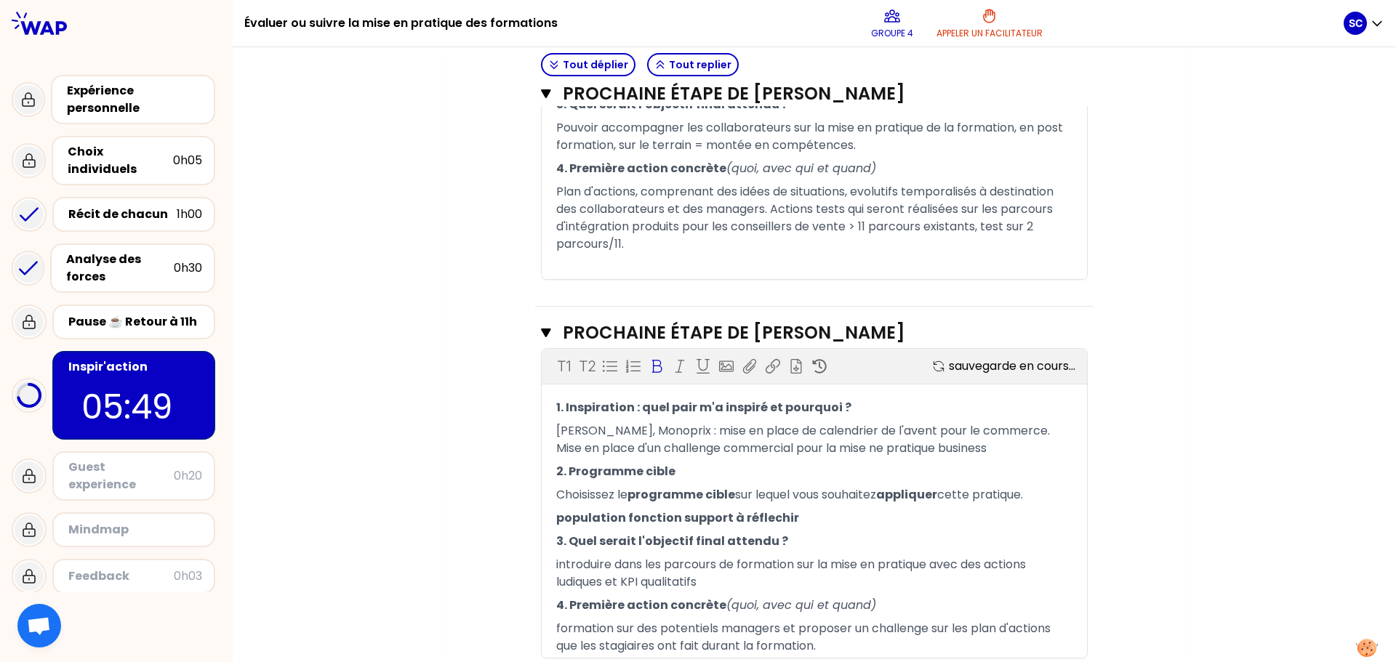
click at [649, 360] on icon at bounding box center [656, 366] width 15 height 15
drag, startPoint x: 794, startPoint y: 522, endPoint x: 543, endPoint y: 522, distance: 250.8
click at [543, 522] on div "1. Inspiration : quel pair m'a inspiré et pourquoi ? [PERSON_NAME], Monoprix : …" at bounding box center [814, 527] width 545 height 262
click at [649, 363] on icon at bounding box center [656, 366] width 15 height 15
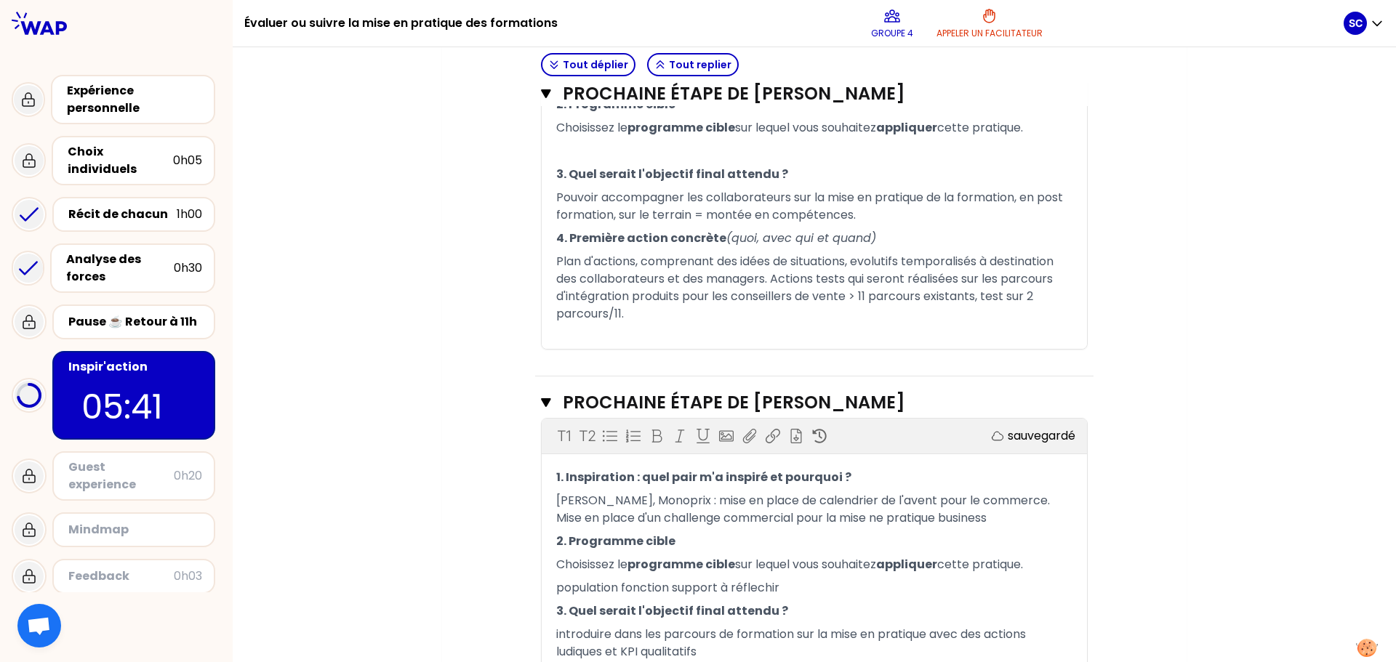
scroll to position [860, 0]
click at [1155, 451] on div "Mon numéro de groupe : 4 Objectifs # Partagez à tour de rôle votre prochaine ét…" at bounding box center [814, 26] width 744 height 1515
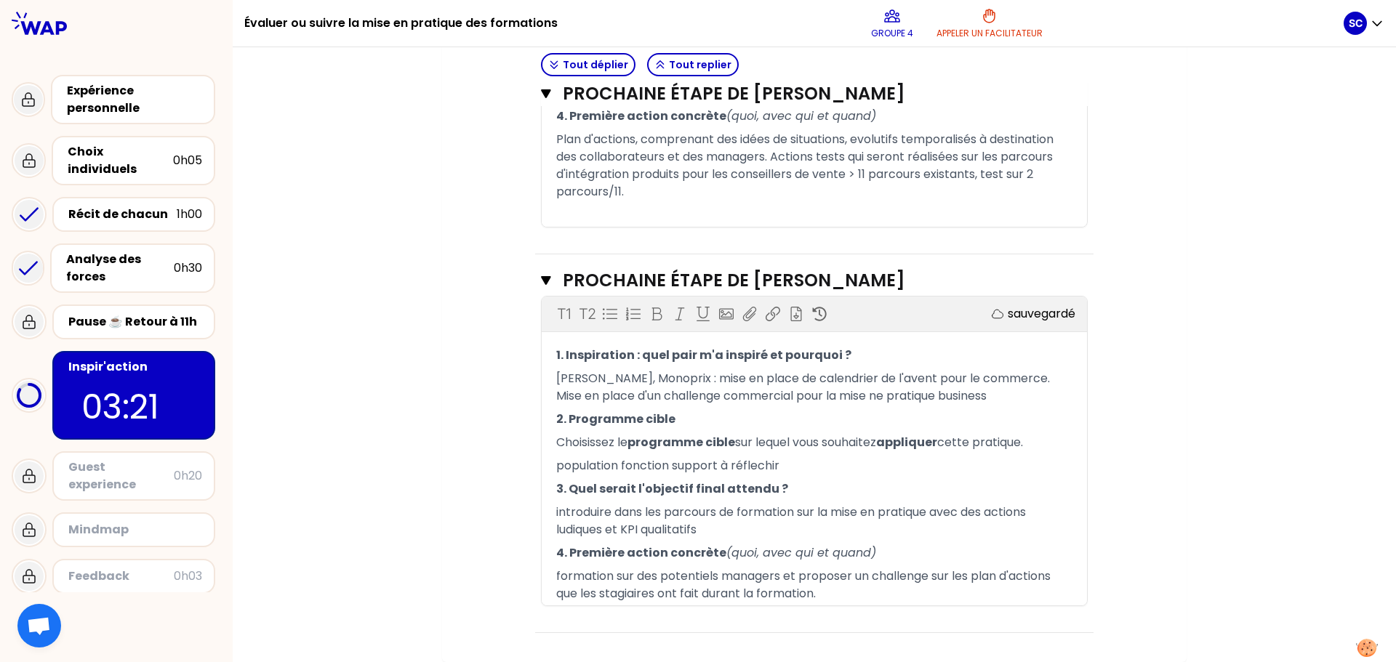
scroll to position [1034, 0]
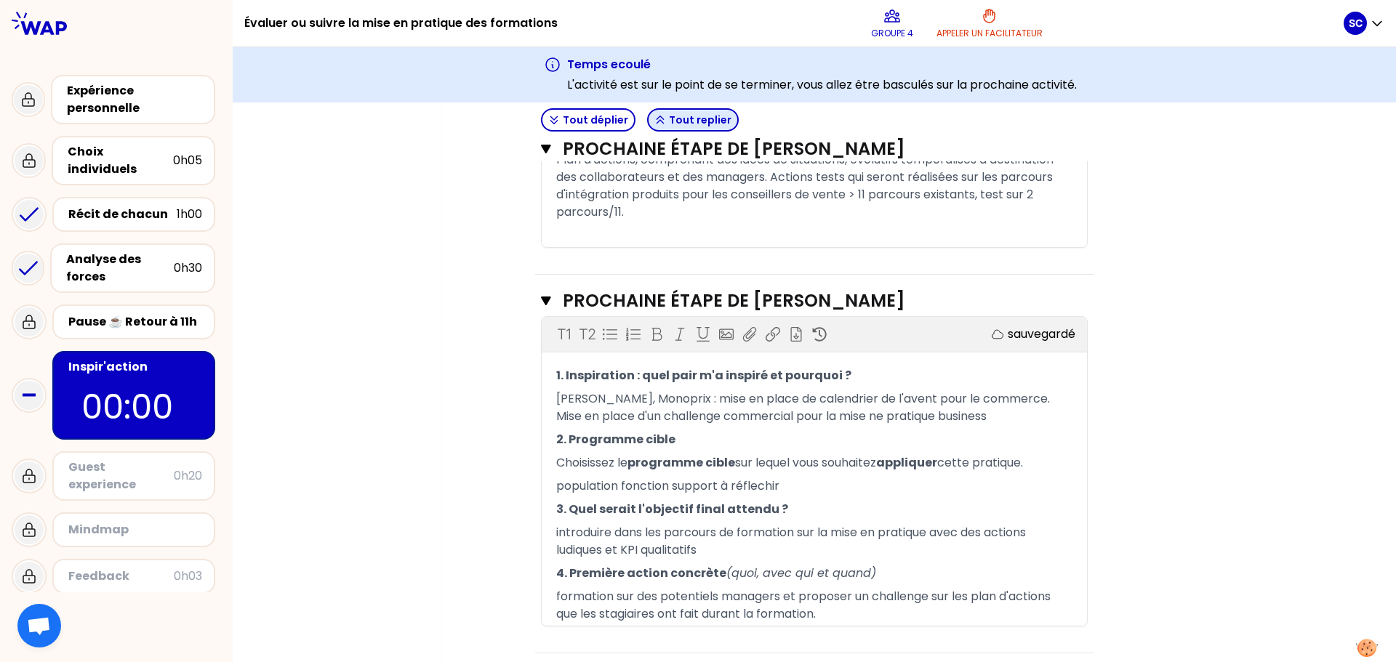
click at [686, 123] on button "Tout replier" at bounding box center [693, 119] width 92 height 23
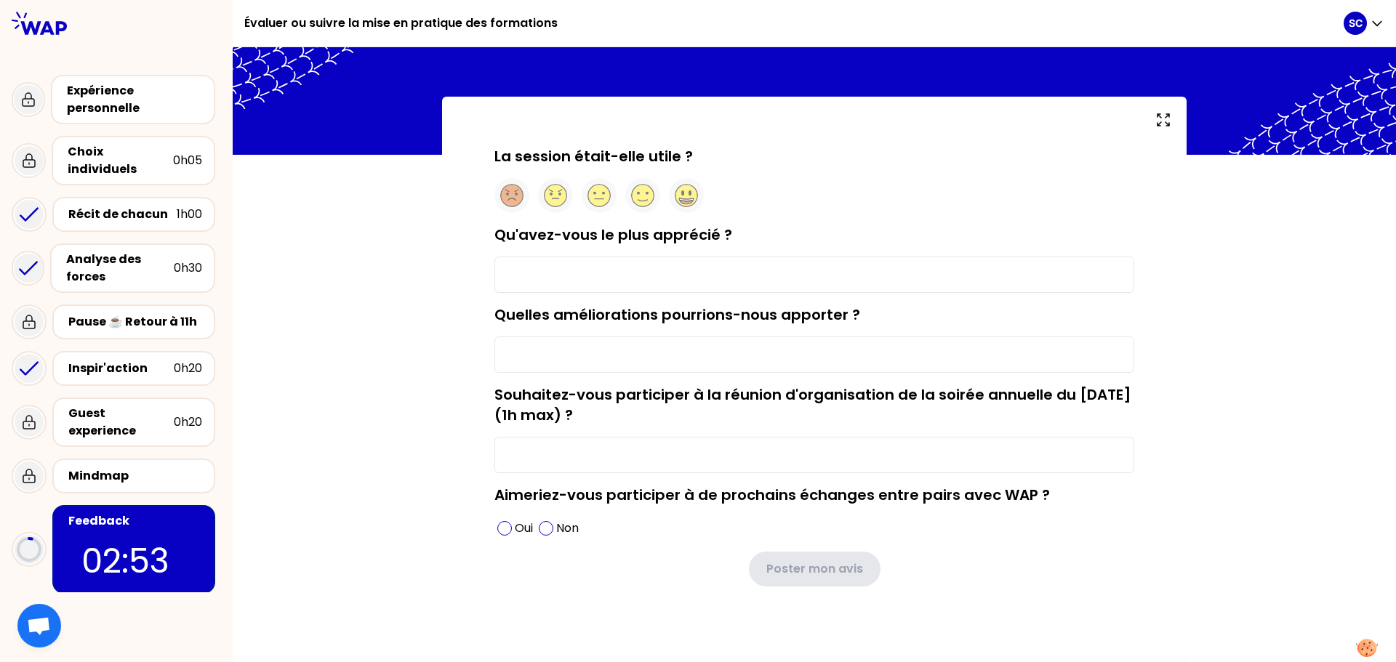
scroll to position [32, 0]
click at [639, 270] on input "Qu'avez-vous le plus apprécié ?" at bounding box center [814, 275] width 640 height 36
type input "le partage d'expériences entre pairs"
click at [608, 363] on input "Quelles améliorations pourrions-nous apporter ?" at bounding box center [814, 355] width 640 height 36
type input "partage d'outils. expert plus concret"
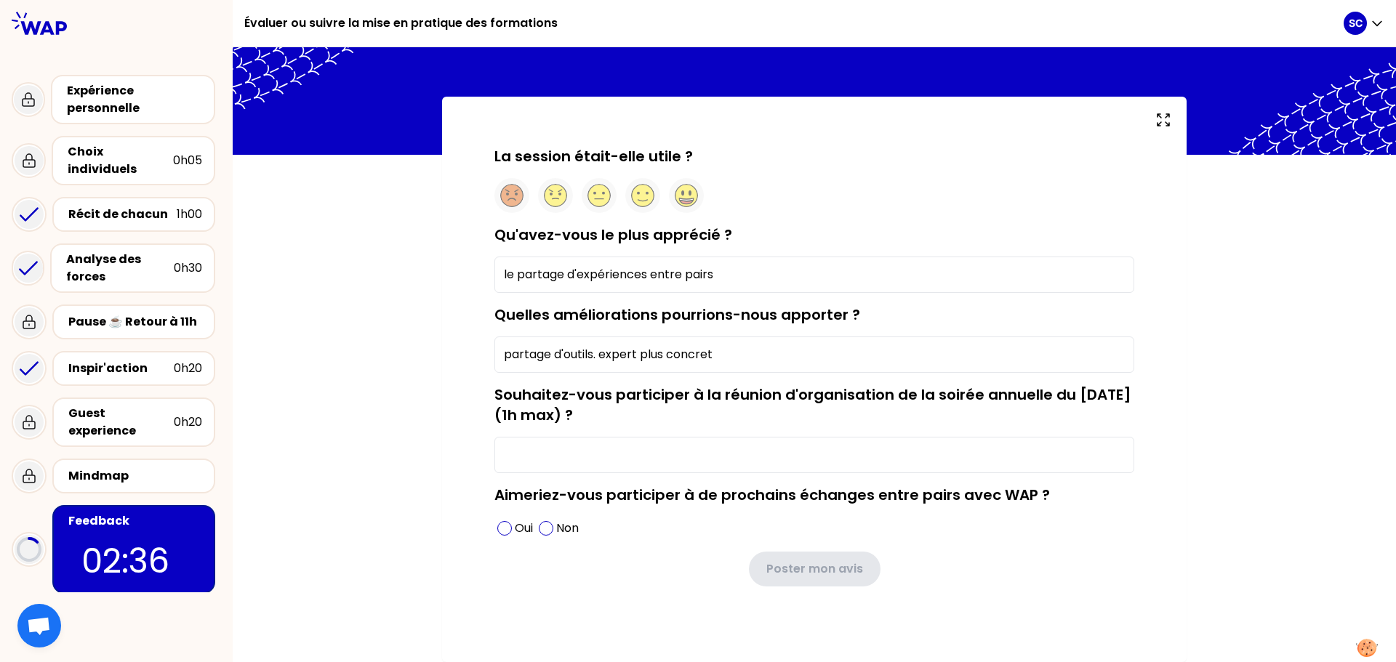
click at [635, 446] on input "Souhaitez-vous participer à la réunion d'organisation de la soirée annuelle du …" at bounding box center [814, 455] width 640 height 36
type input "oui"
click at [497, 530] on span at bounding box center [504, 528] width 15 height 15
click at [645, 595] on div "La session était-elle utile ? Qu'avez-vous le plus apprécié ? le partage d'expé…" at bounding box center [814, 389] width 686 height 487
click at [632, 199] on circle at bounding box center [643, 196] width 23 height 23
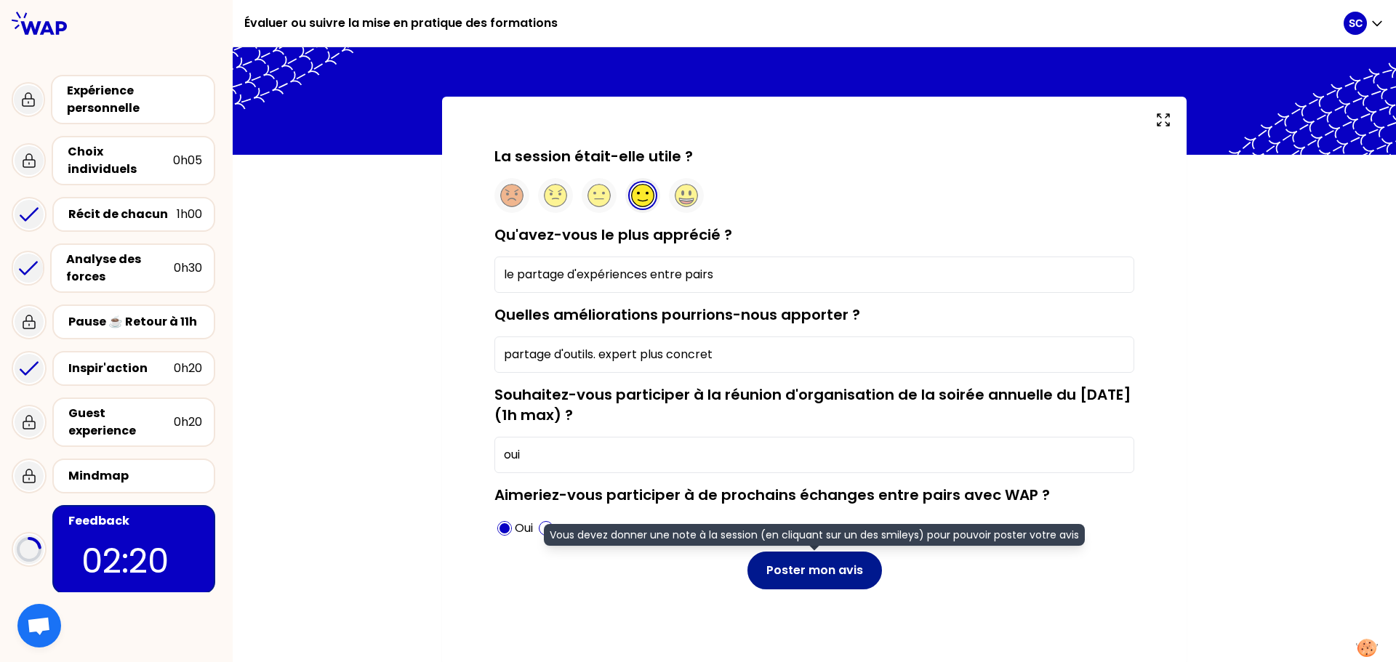
click at [798, 568] on button "Poster mon avis" at bounding box center [814, 571] width 134 height 38
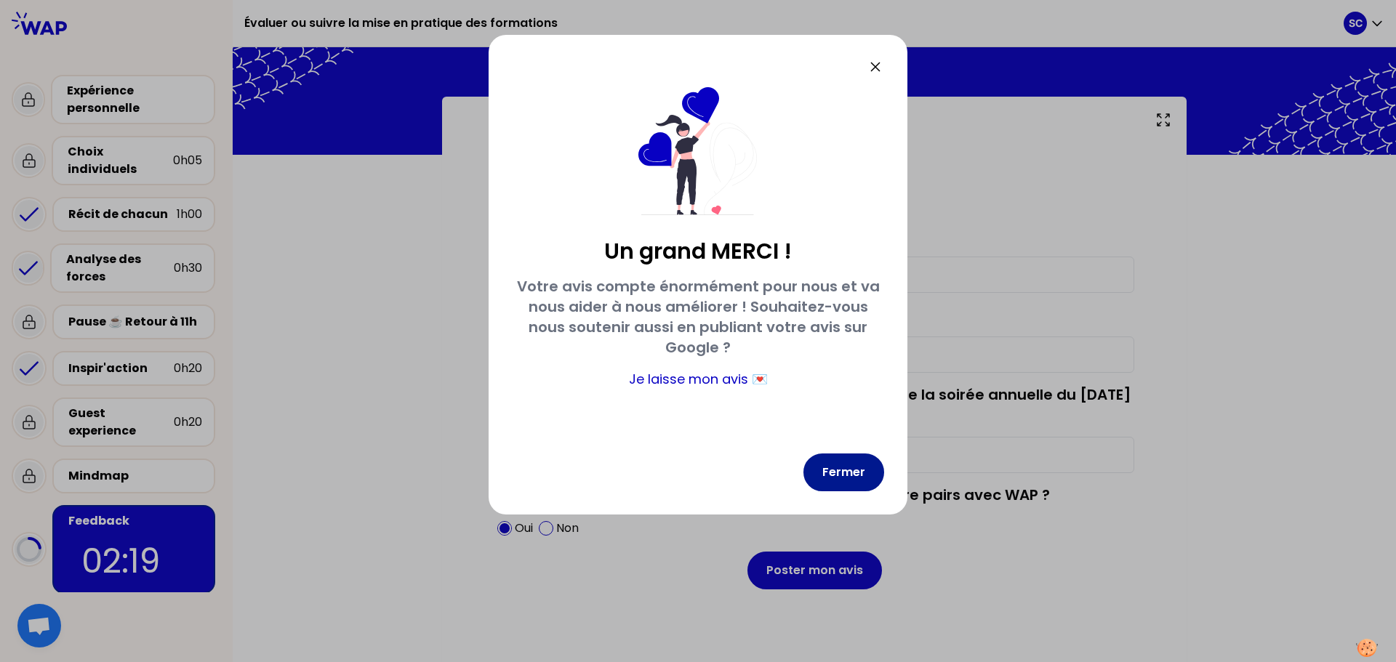
click at [847, 480] on button "Fermer" at bounding box center [843, 473] width 81 height 38
